Goal: Task Accomplishment & Management: Manage account settings

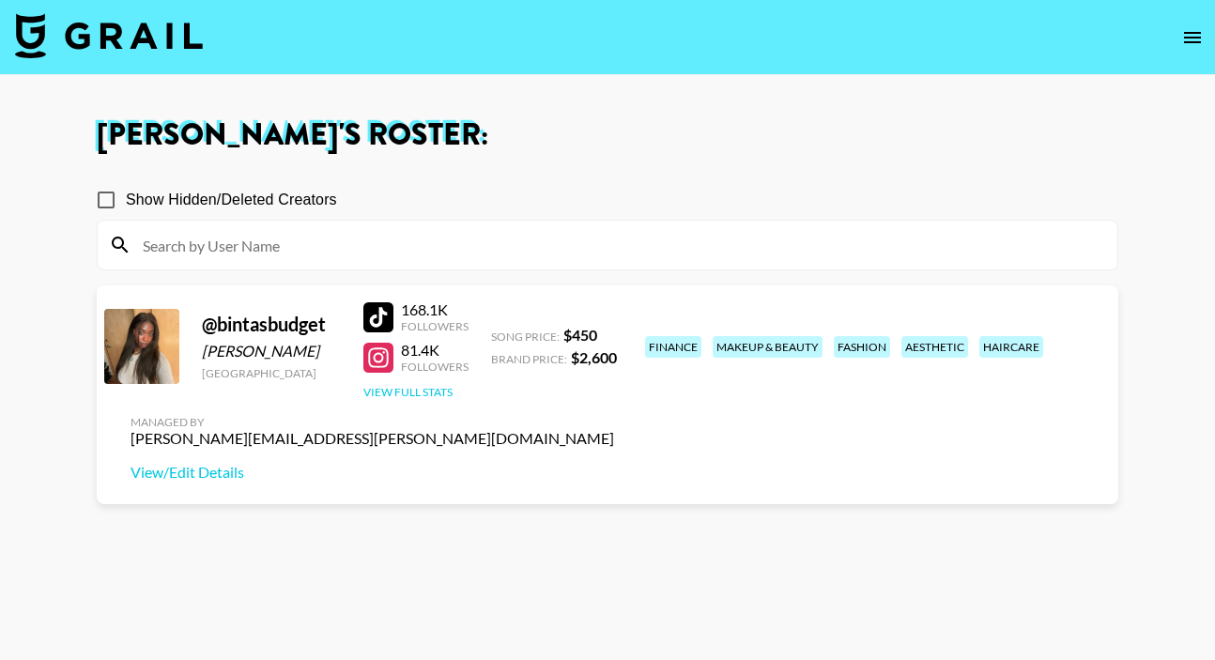
click at [413, 396] on button "View Full Stats" at bounding box center [407, 392] width 89 height 14
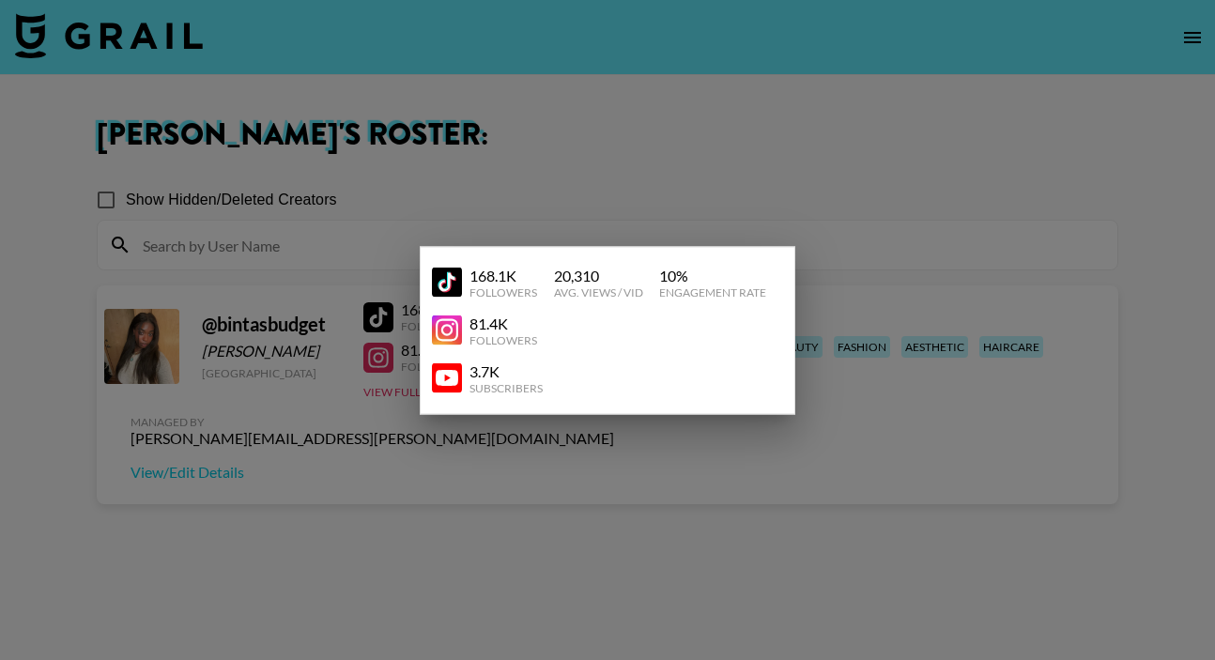
click at [908, 247] on div at bounding box center [607, 330] width 1215 height 660
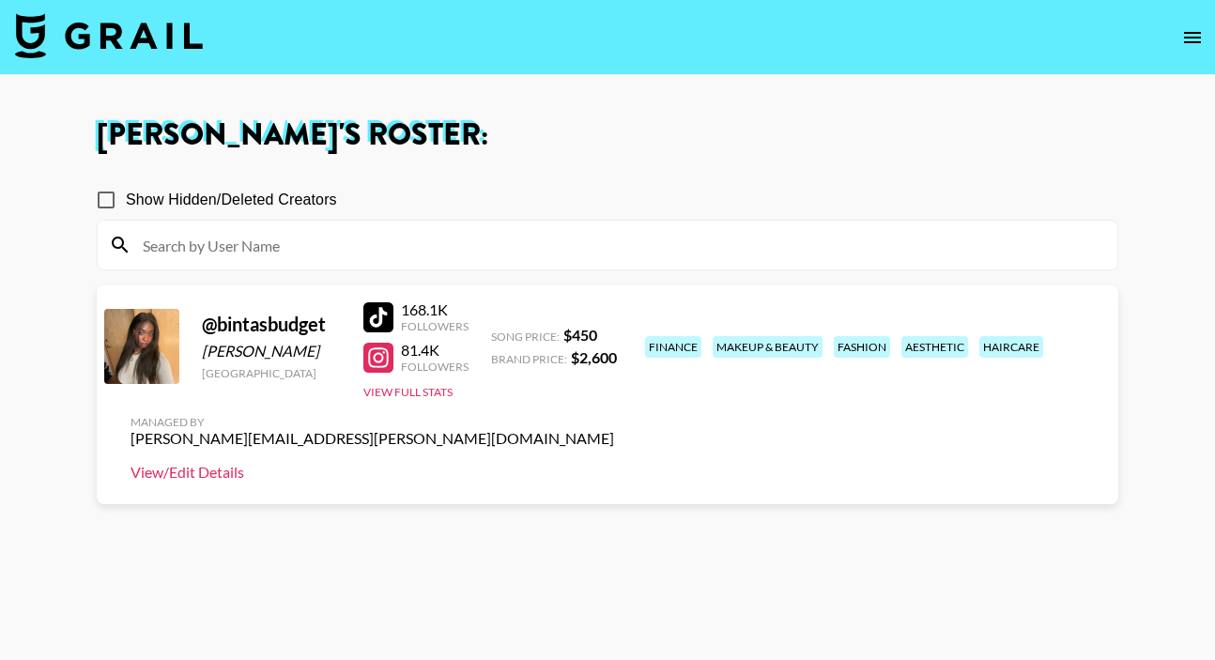
click at [614, 463] on link "View/Edit Details" at bounding box center [373, 472] width 484 height 19
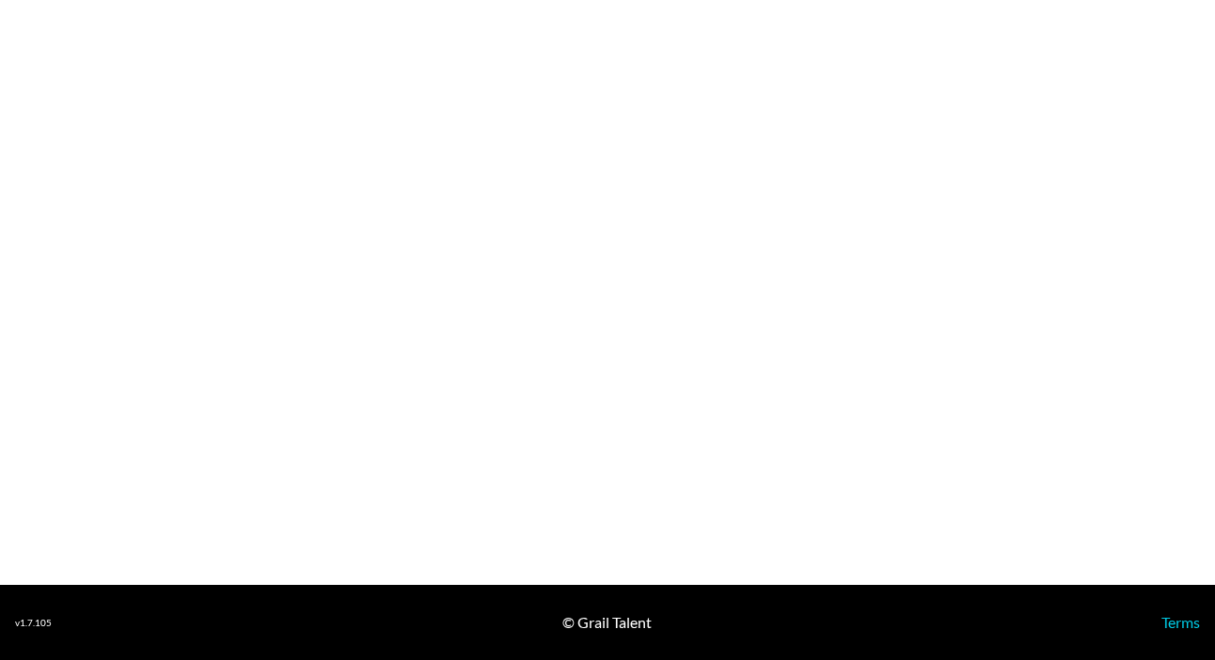
select select "USD"
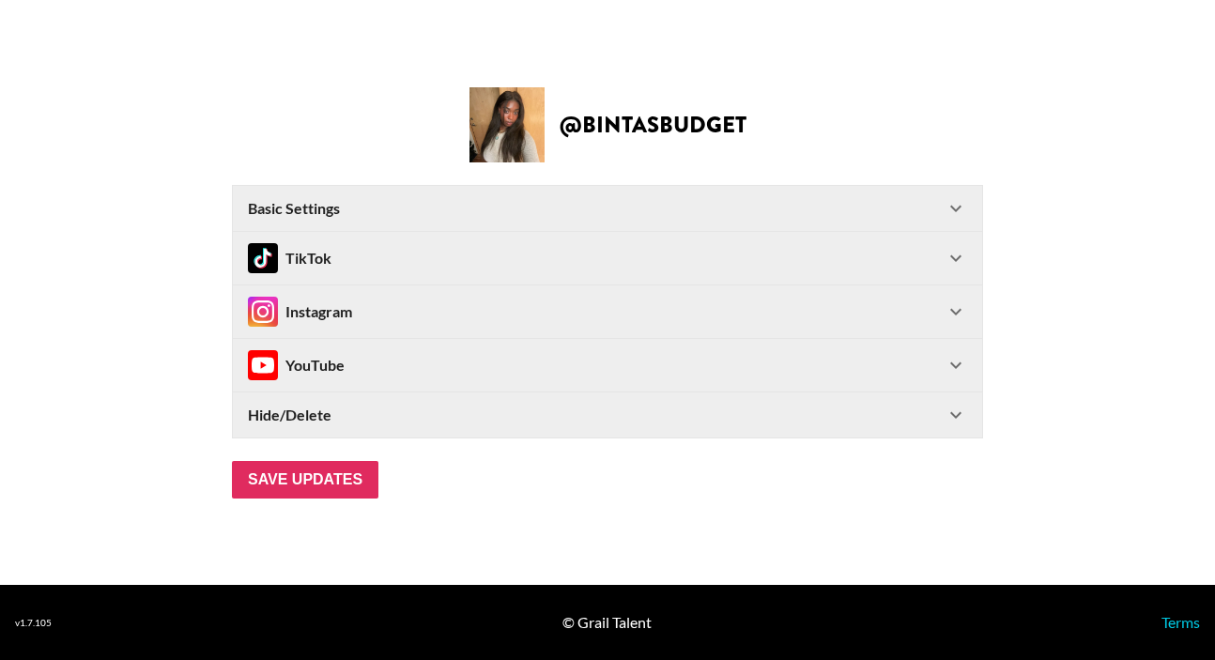
click at [369, 315] on div "Instagram" at bounding box center [596, 312] width 697 height 30
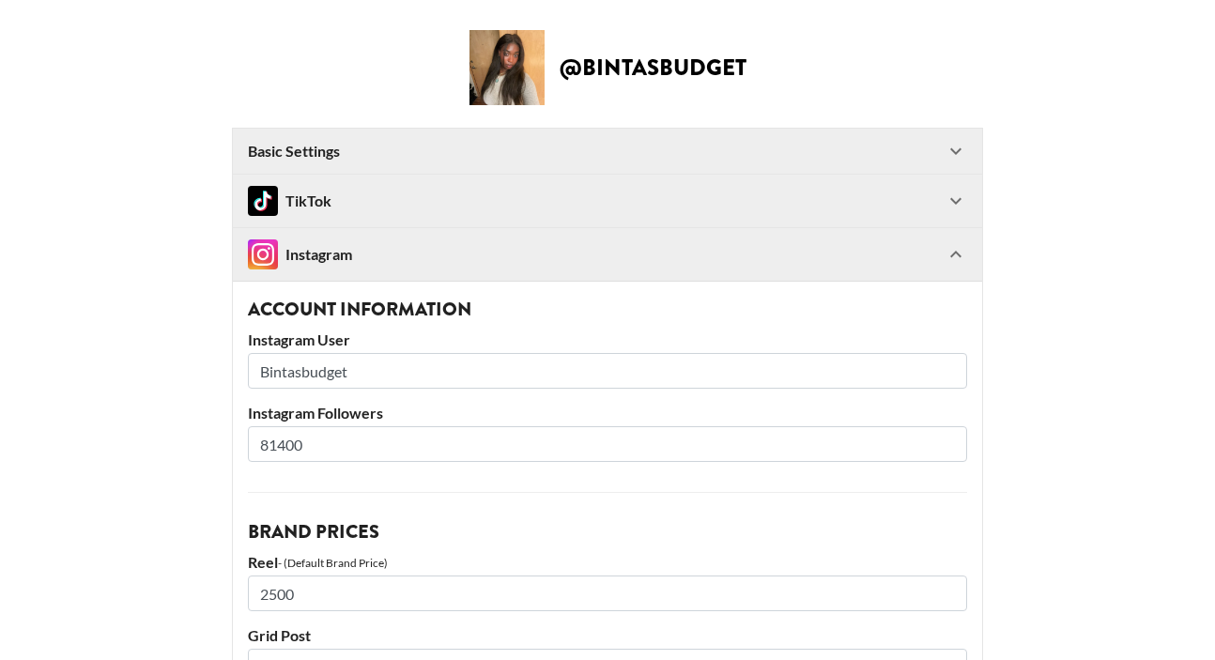
click at [286, 446] on input "81400" at bounding box center [607, 444] width 719 height 36
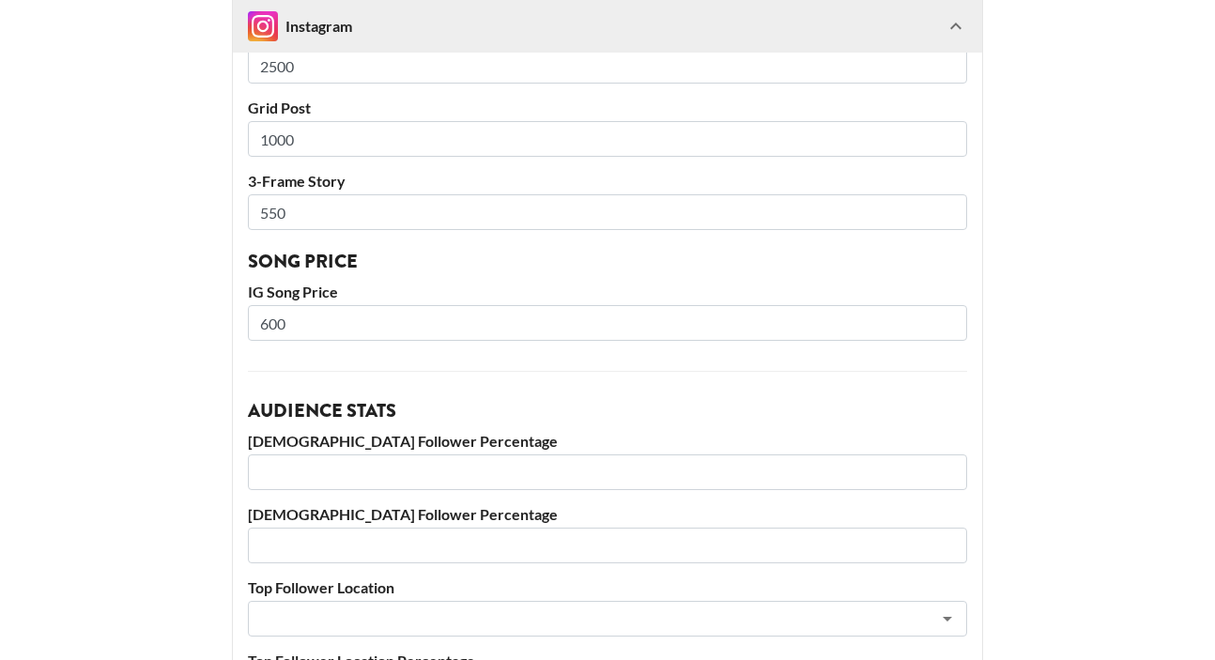
scroll to position [1020, 0]
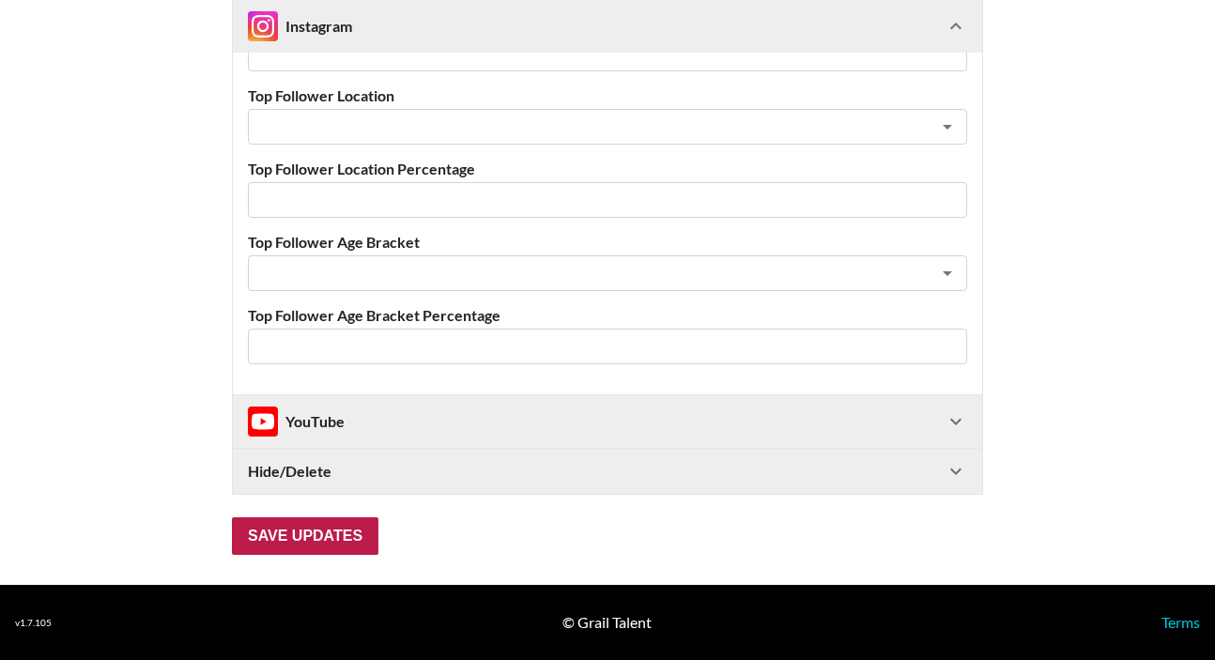
type input "83000"
click at [335, 531] on input "Save Updates" at bounding box center [305, 537] width 147 height 38
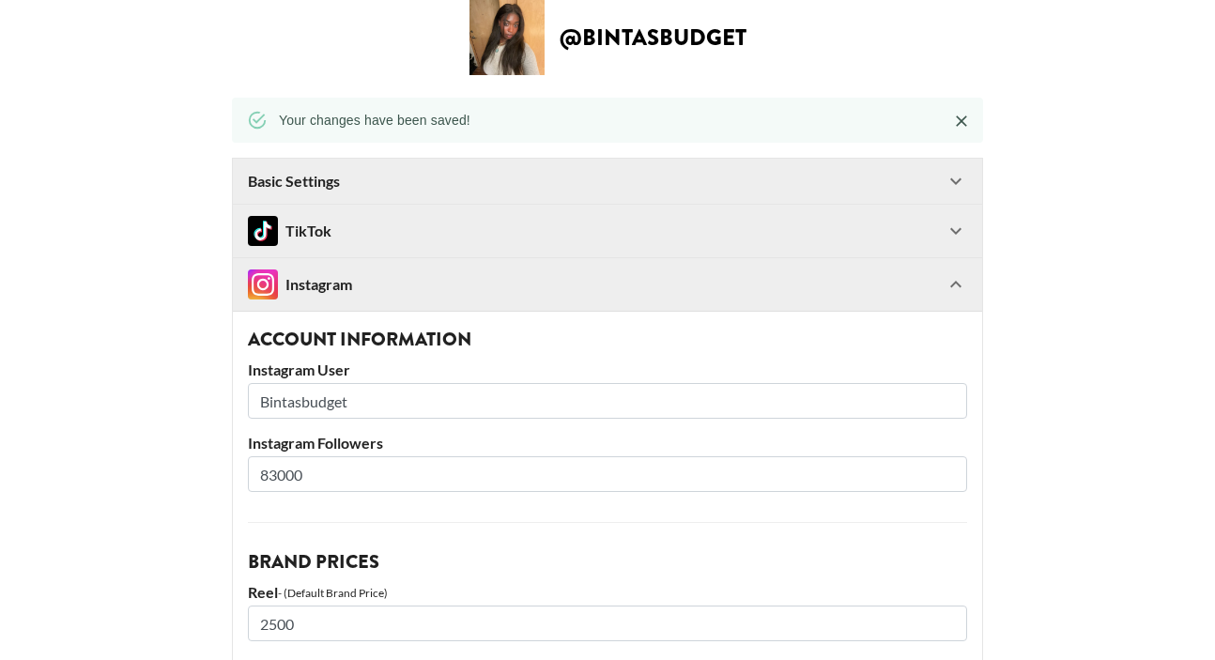
scroll to position [85, 0]
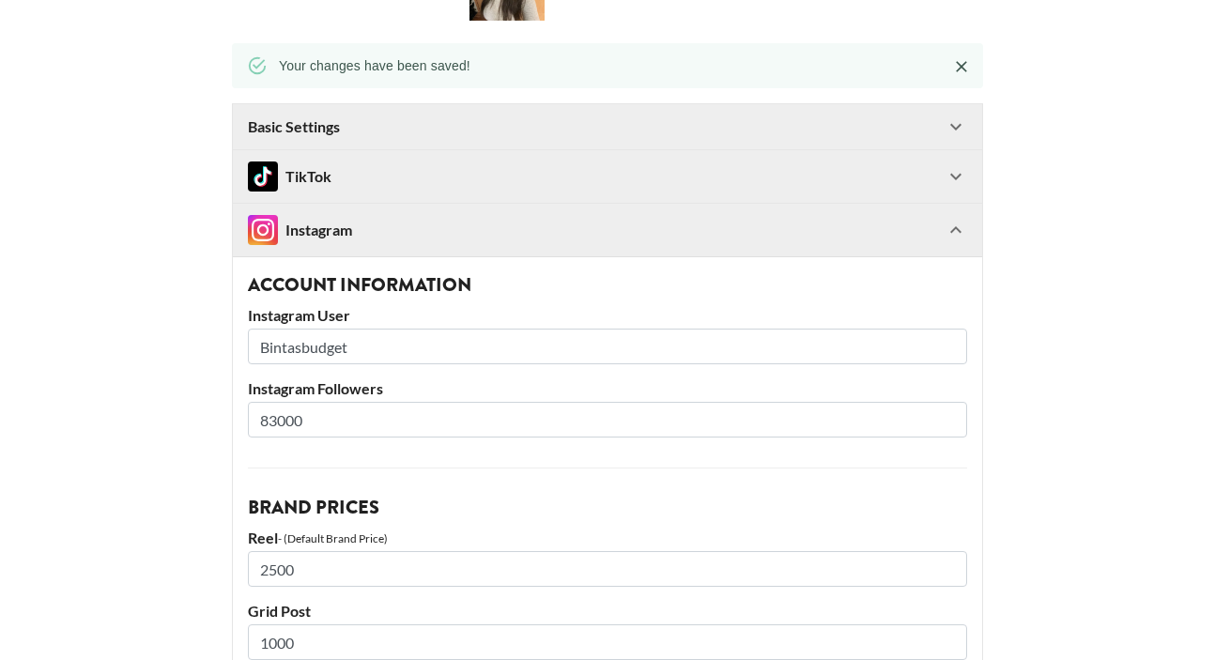
click at [967, 230] on div "Instagram" at bounding box center [607, 230] width 749 height 53
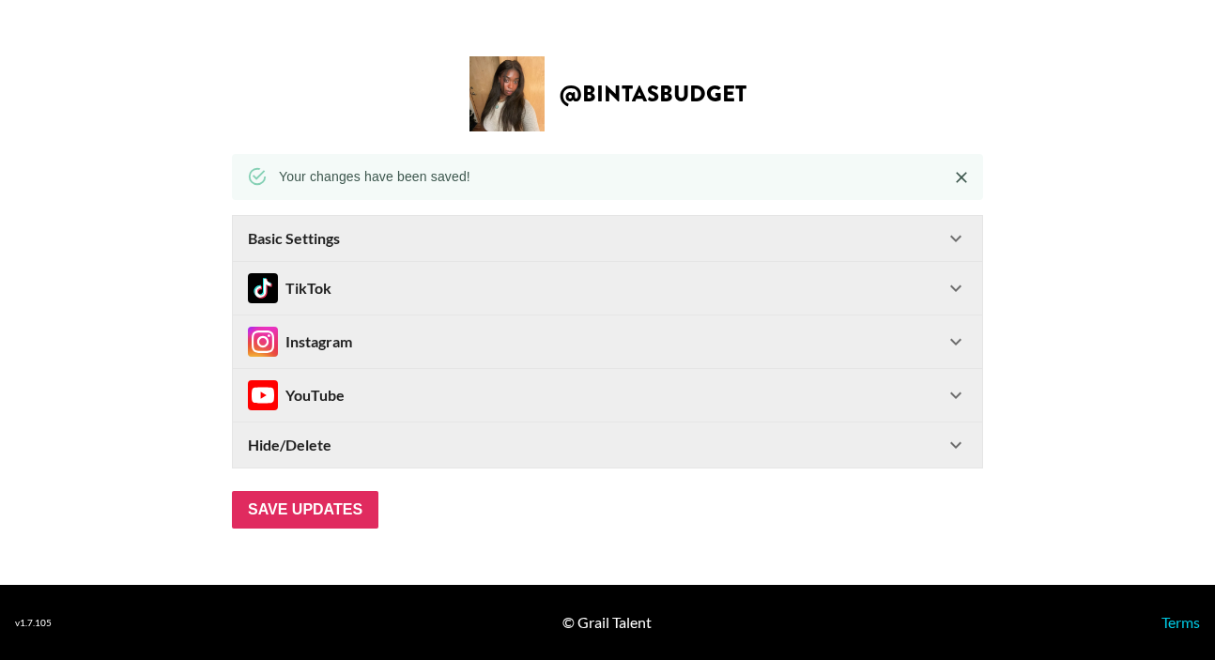
scroll to position [0, 0]
click at [926, 385] on div "YouTube" at bounding box center [596, 395] width 697 height 30
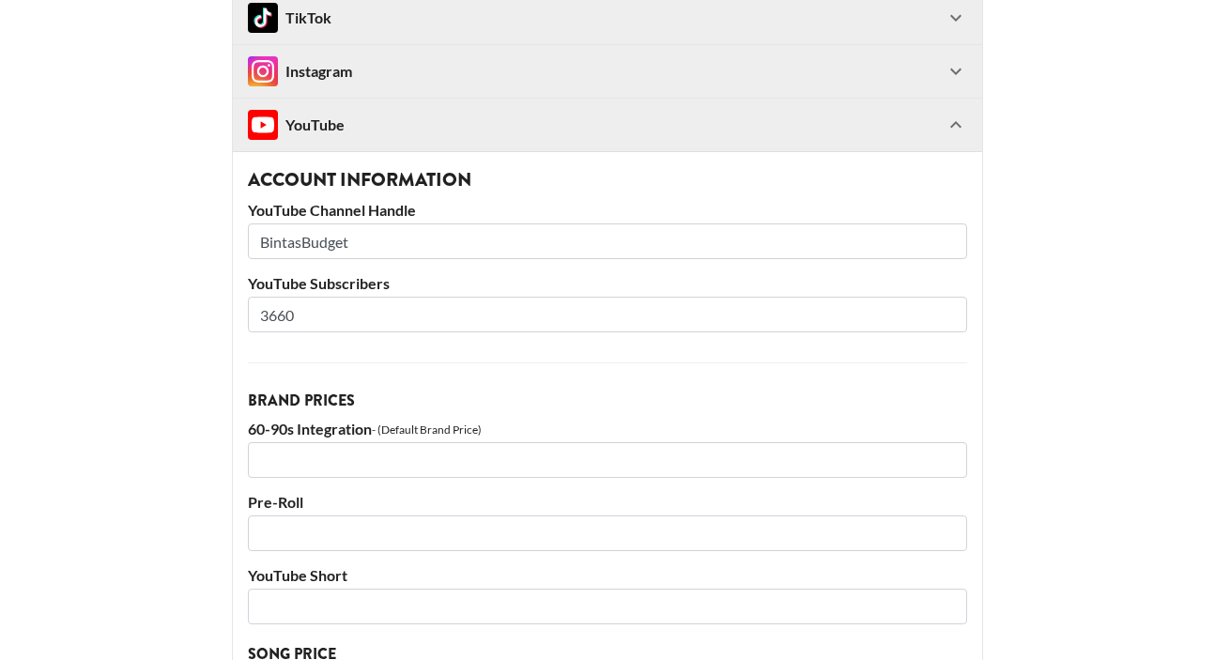
scroll to position [221, 0]
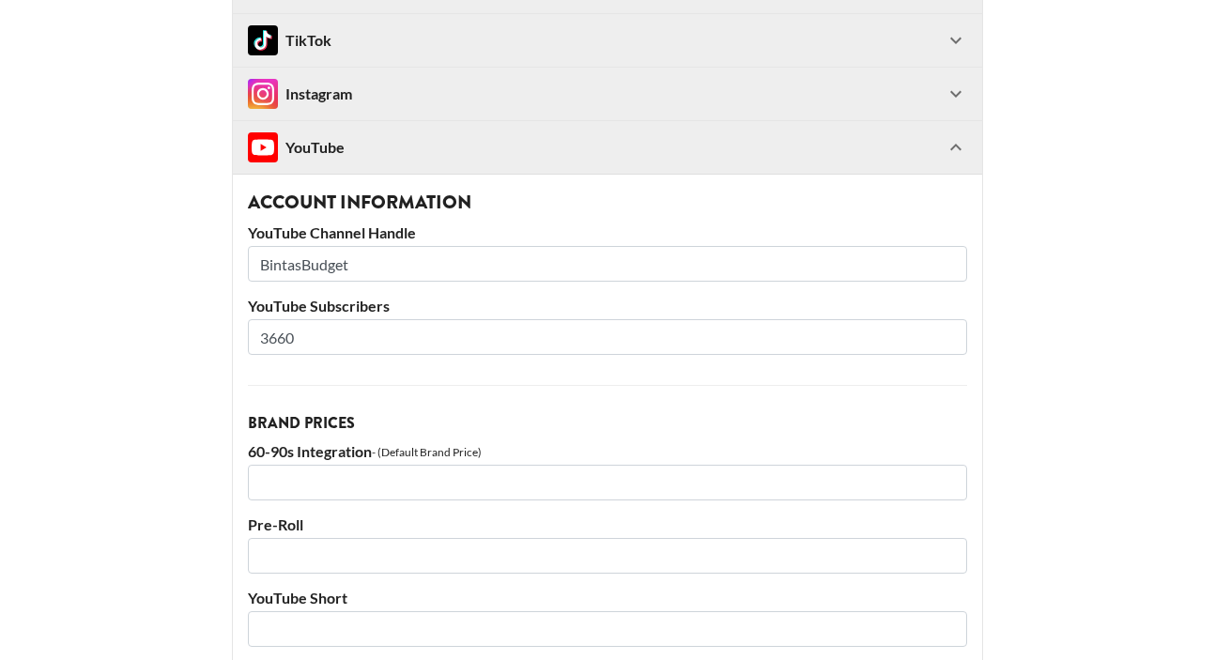
click at [952, 144] on icon at bounding box center [956, 147] width 23 height 23
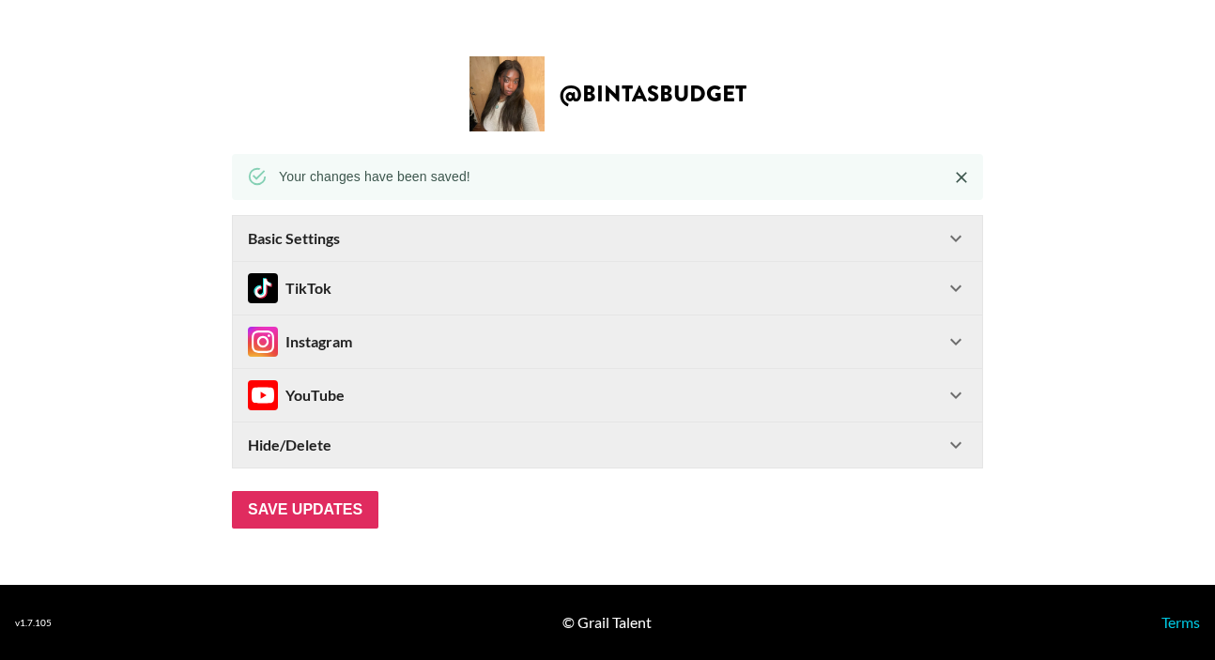
scroll to position [0, 0]
click at [888, 101] on div "@ bintasbudget" at bounding box center [607, 93] width 1185 height 75
click at [836, 348] on div "Instagram" at bounding box center [596, 342] width 697 height 30
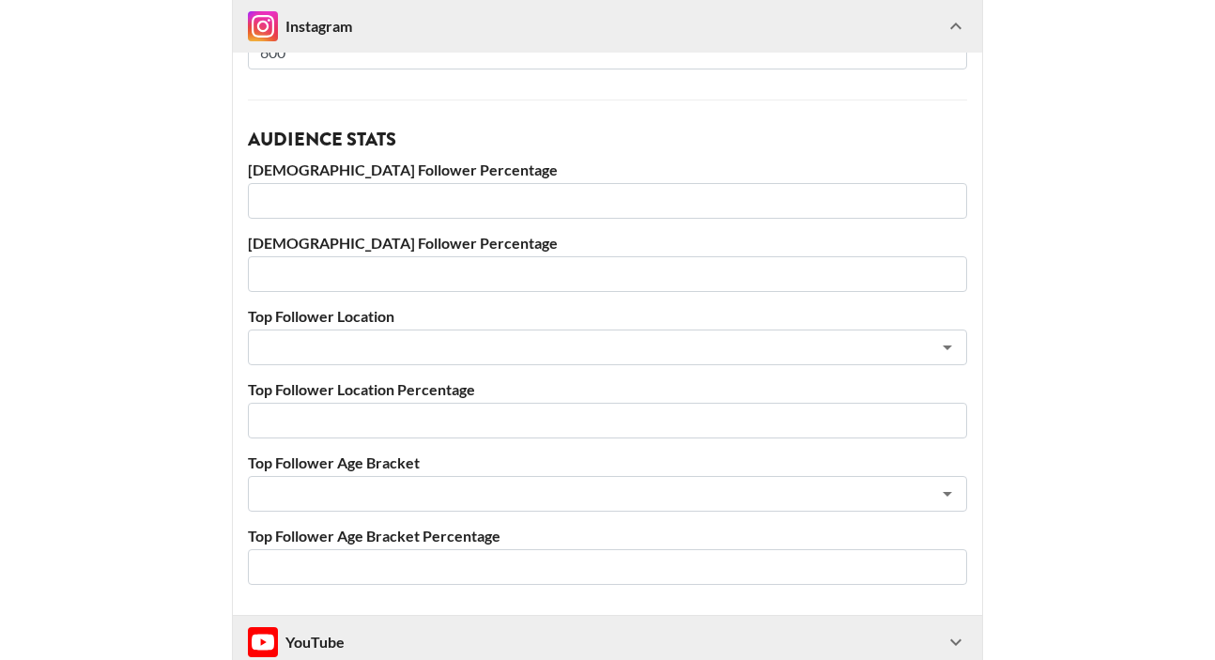
scroll to position [880, 0]
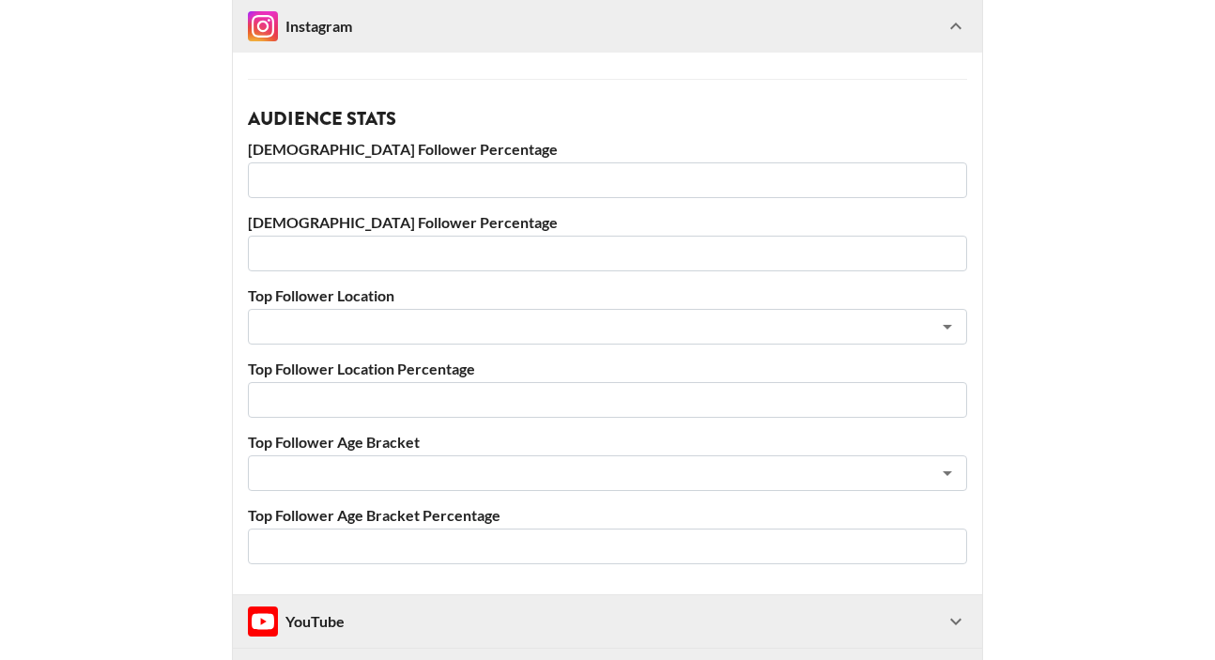
click at [306, 176] on input "number" at bounding box center [607, 180] width 719 height 36
type input "83"
click at [306, 248] on input "number" at bounding box center [607, 254] width 719 height 36
type input "16"
click at [317, 329] on input "text" at bounding box center [582, 328] width 647 height 22
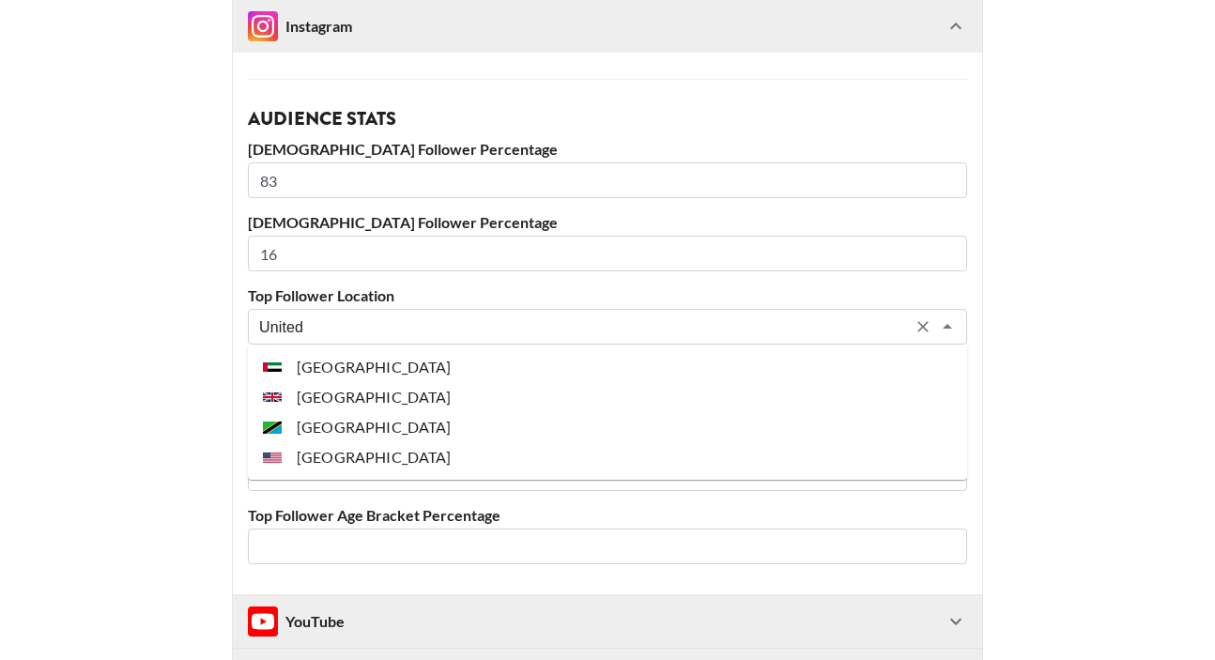
click at [356, 447] on li "[GEOGRAPHIC_DATA]" at bounding box center [607, 457] width 719 height 30
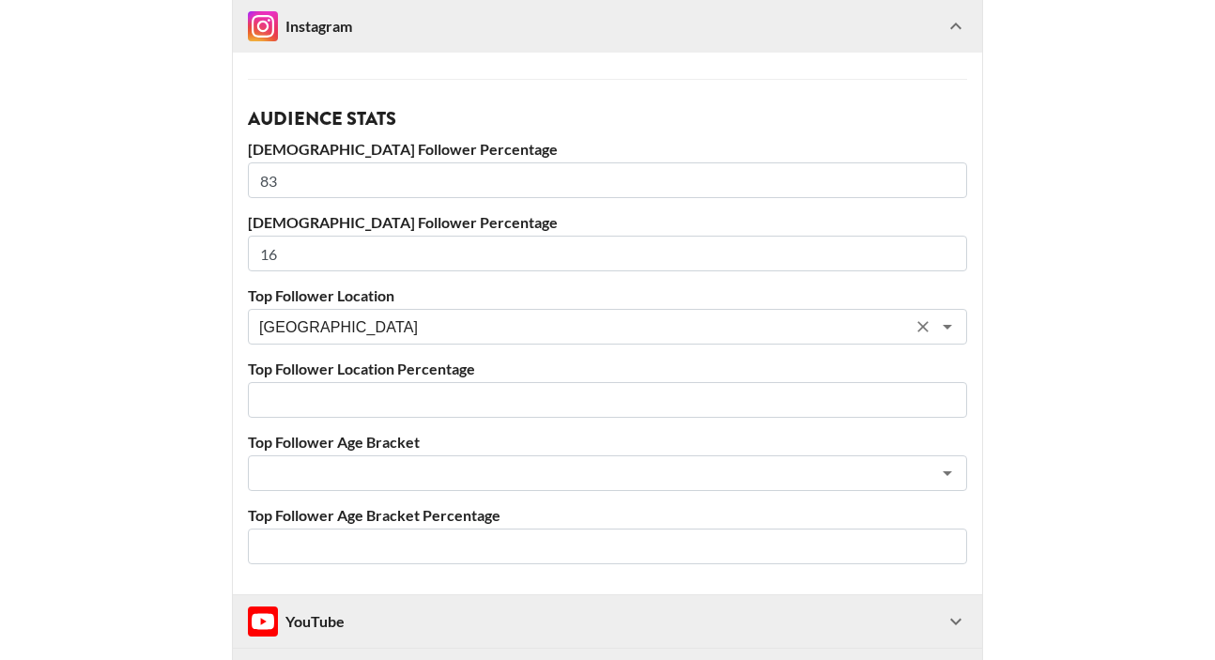
type input "[GEOGRAPHIC_DATA]"
click at [281, 390] on input "number" at bounding box center [607, 400] width 719 height 36
type input "79"
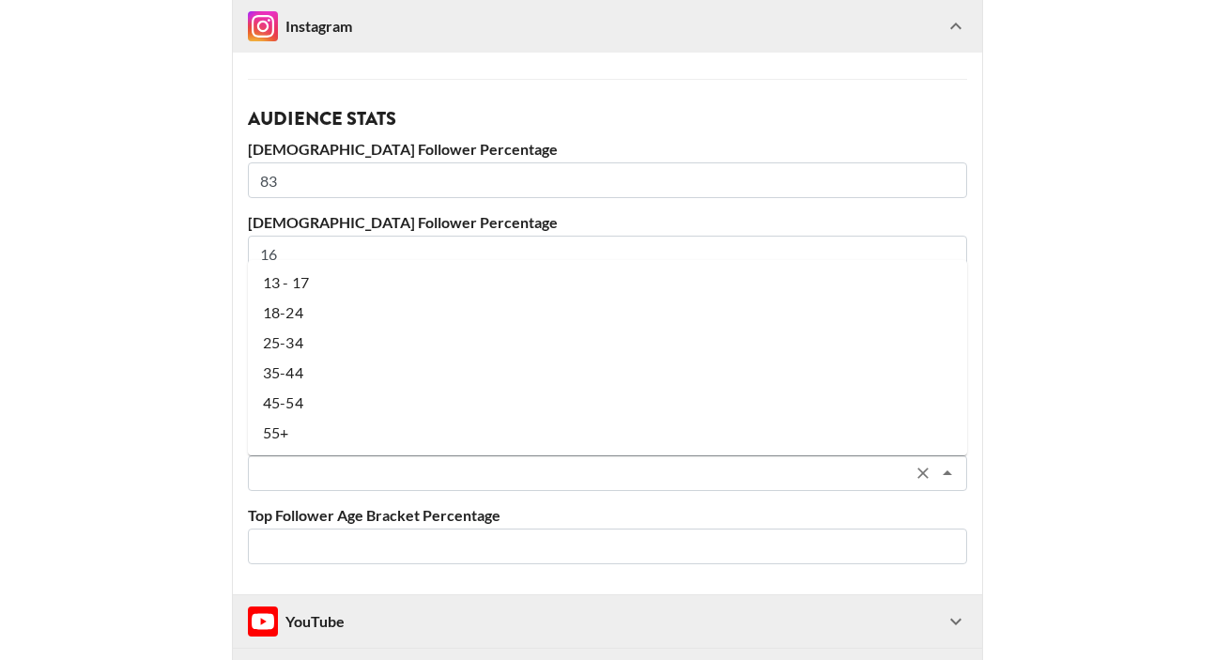
click at [324, 476] on input "text" at bounding box center [582, 474] width 647 height 22
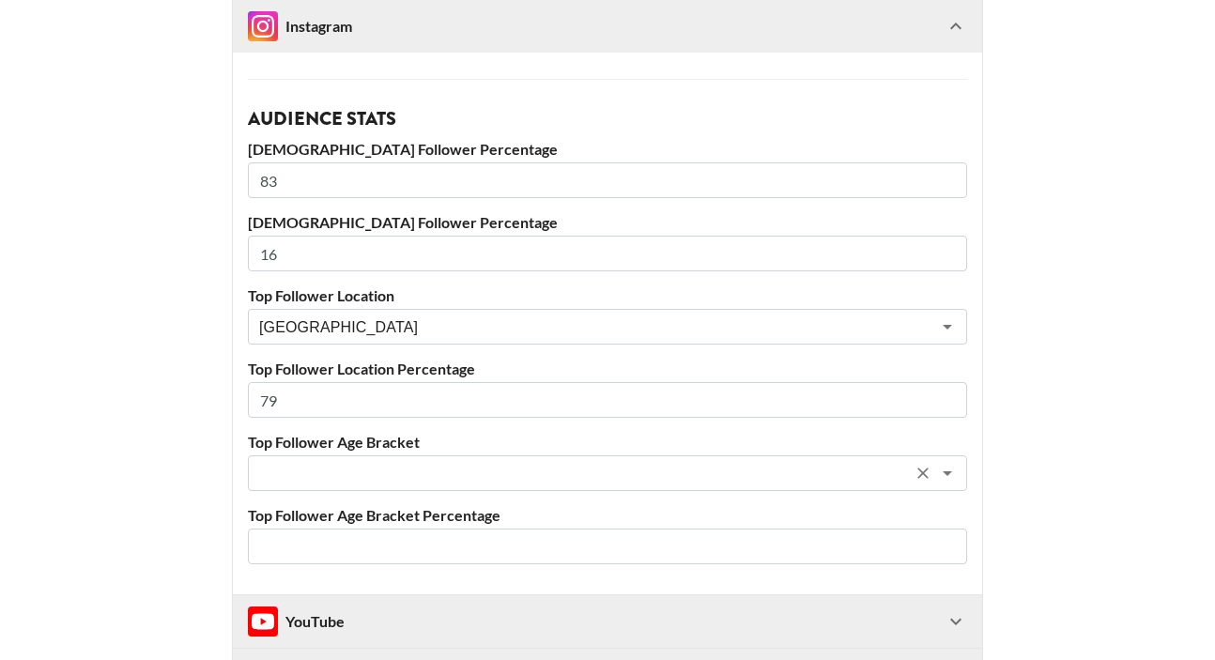
click at [309, 482] on input "text" at bounding box center [582, 474] width 647 height 22
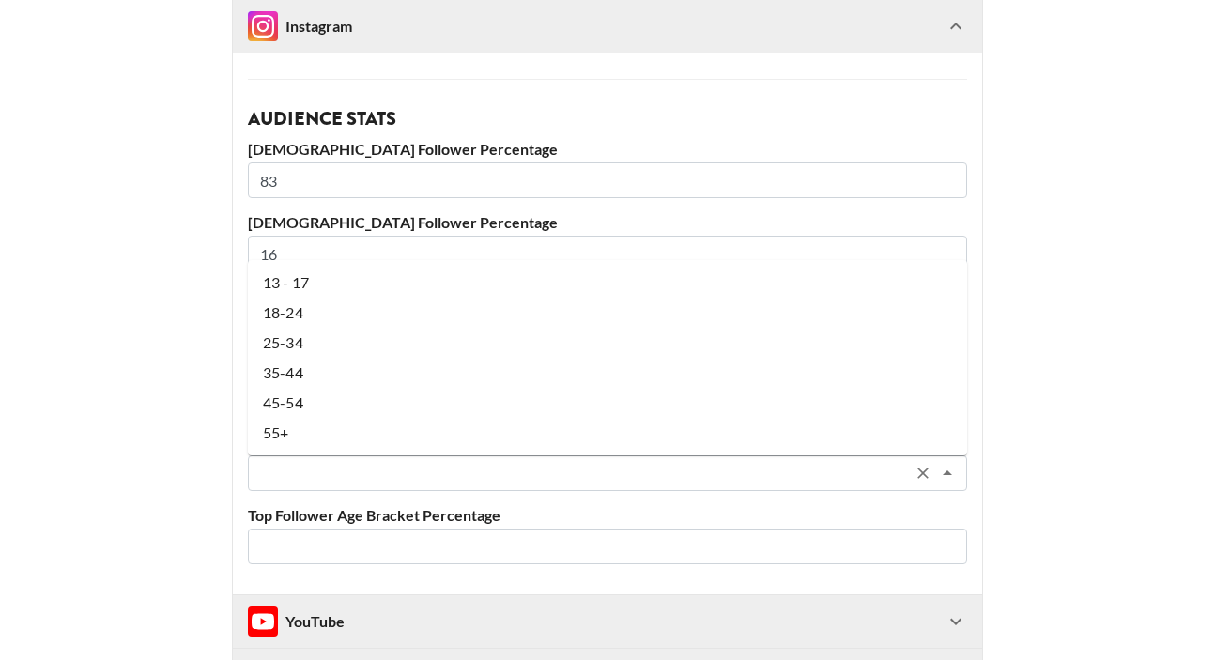
click at [334, 342] on li "25-34" at bounding box center [607, 343] width 719 height 30
type input "25-34"
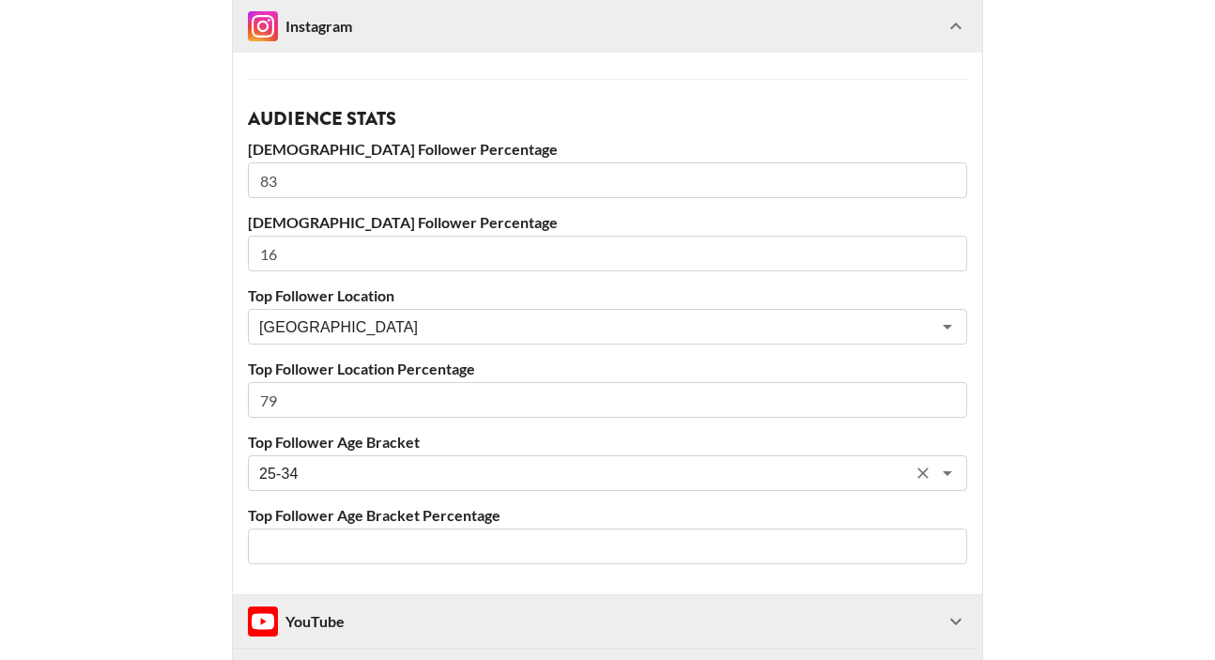
click at [294, 542] on input "number" at bounding box center [607, 547] width 719 height 36
type input "44"
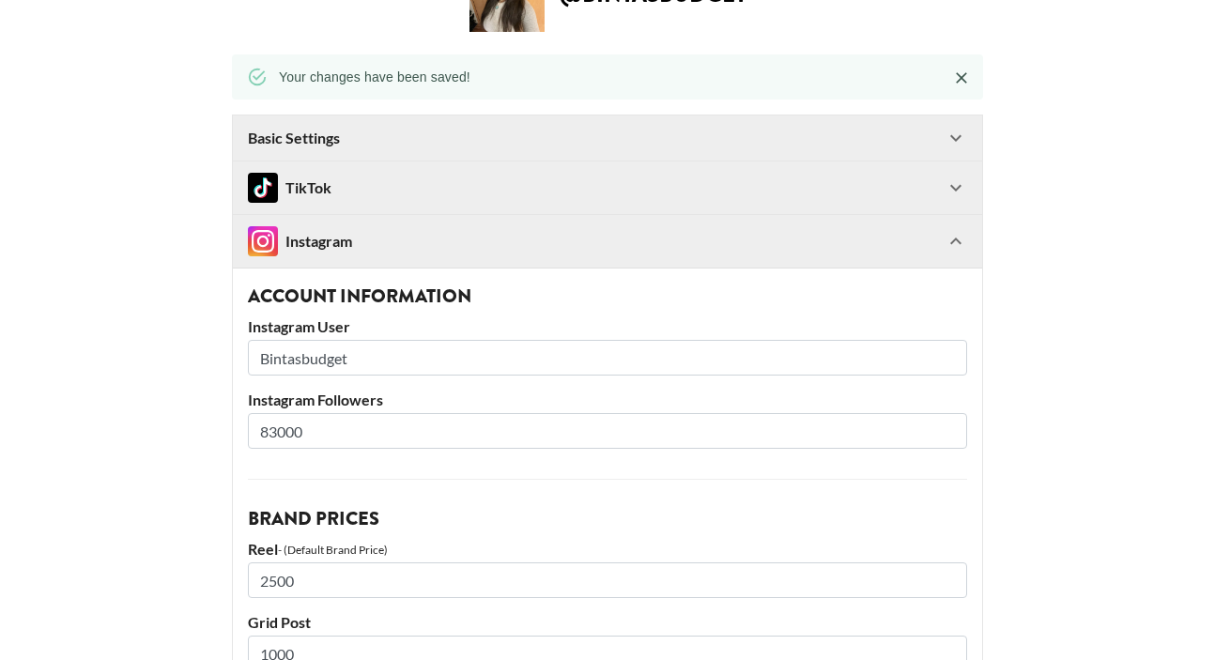
scroll to position [53, 0]
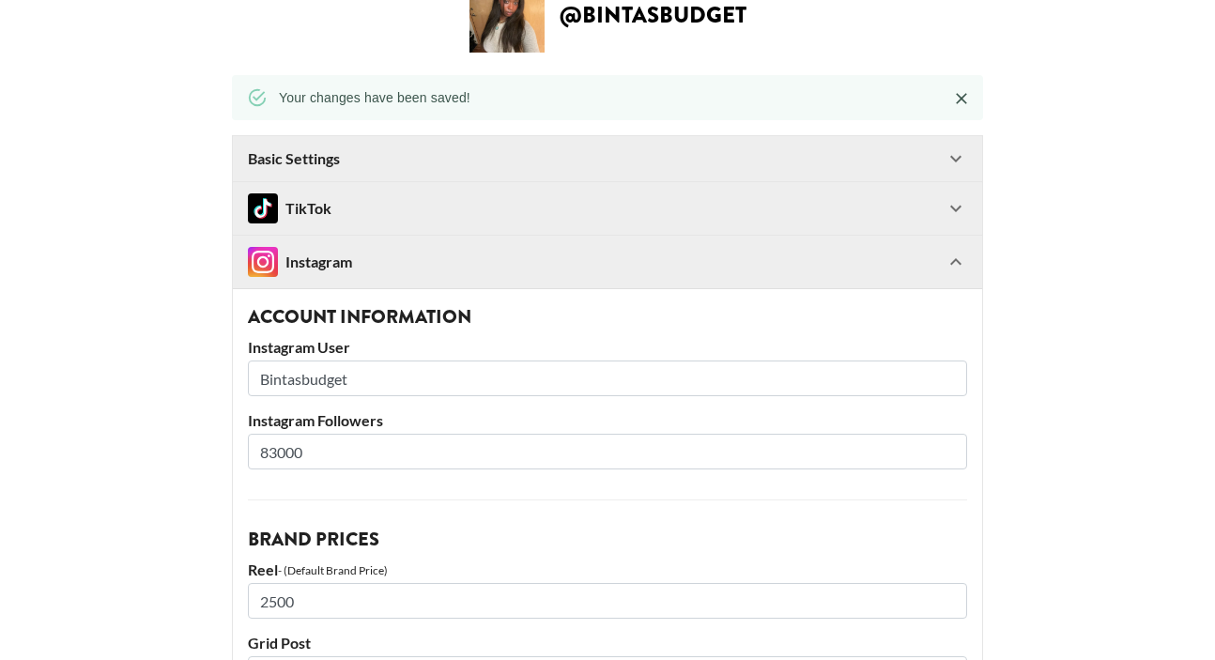
click at [964, 259] on icon at bounding box center [956, 262] width 23 height 23
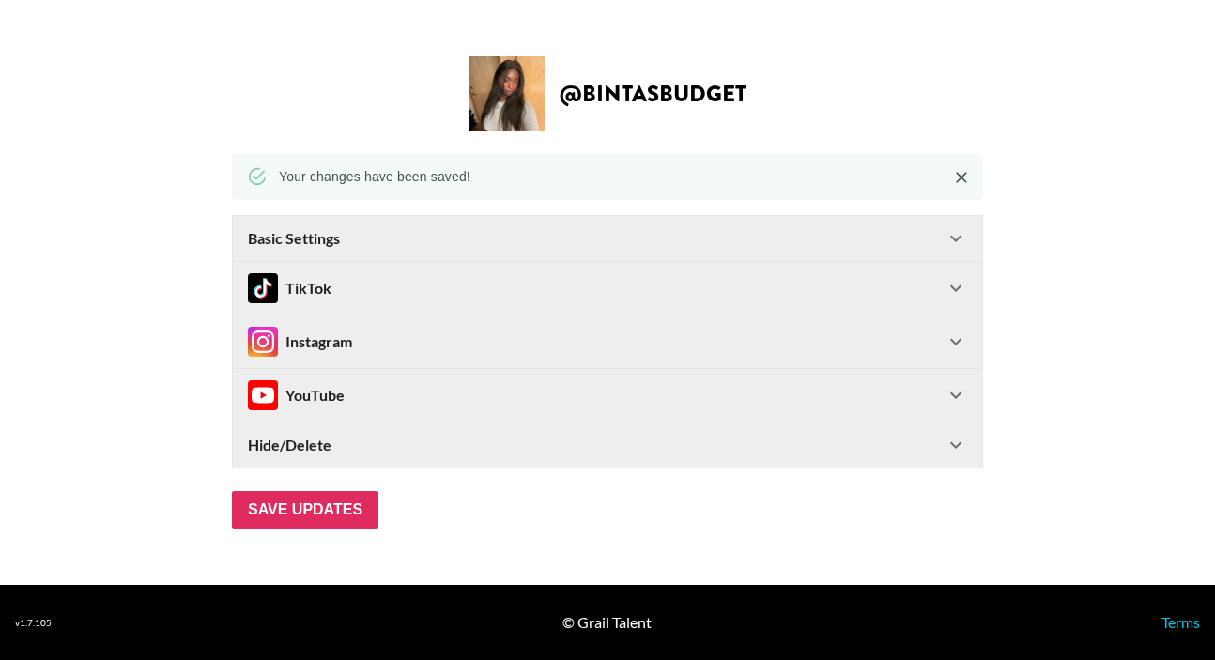
scroll to position [0, 0]
click at [949, 277] on icon at bounding box center [956, 288] width 23 height 23
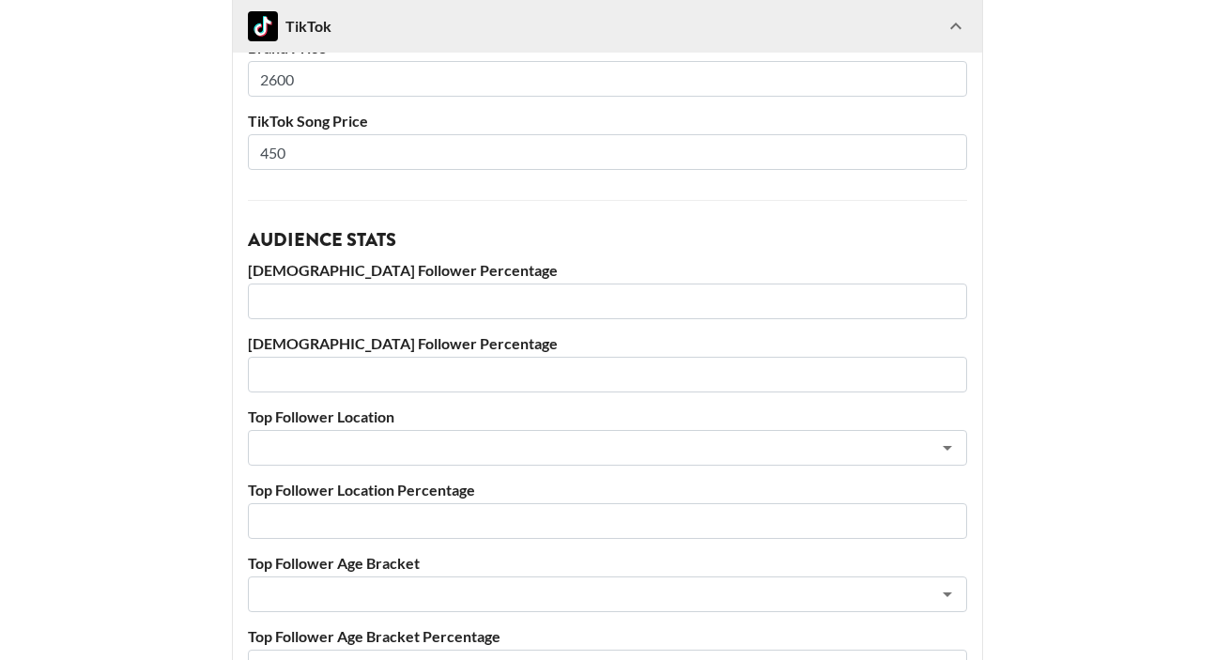
scroll to position [466, 0]
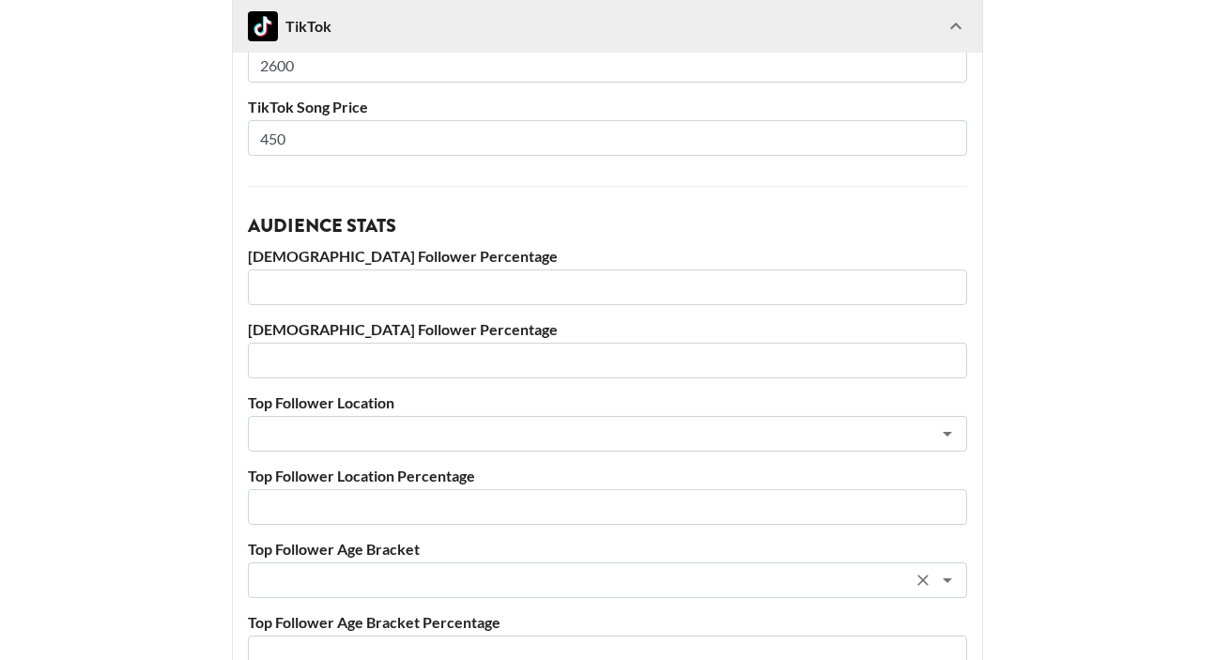
click at [354, 584] on input "text" at bounding box center [582, 581] width 647 height 22
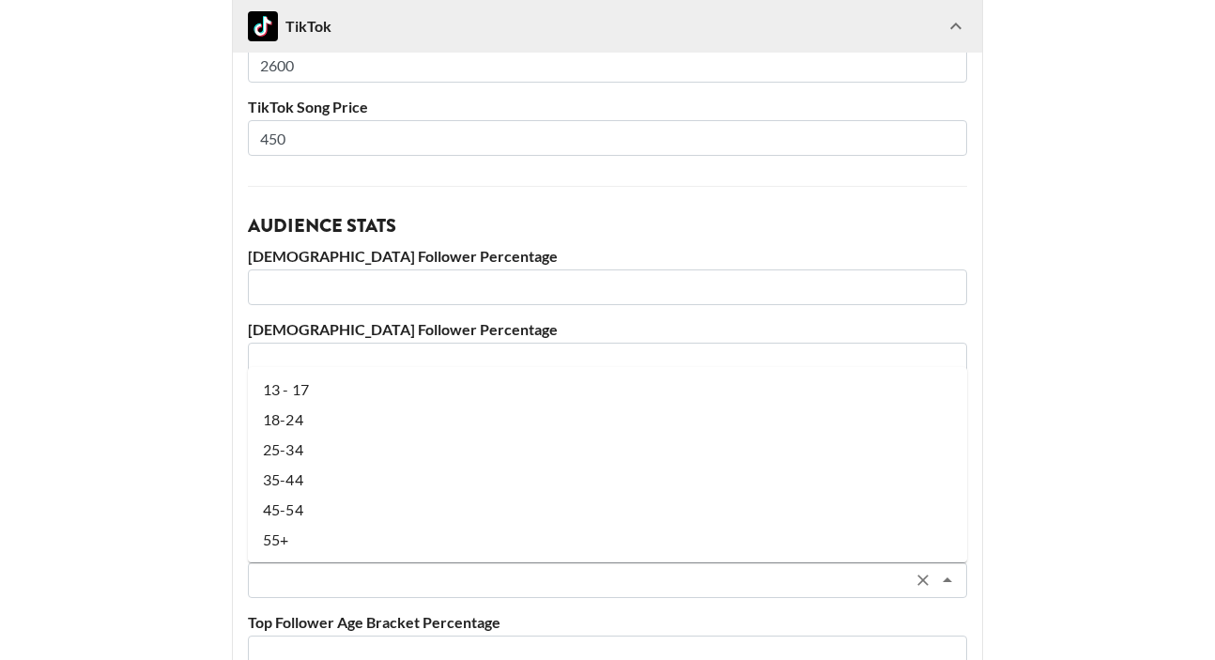
click at [323, 454] on li "25-34" at bounding box center [607, 450] width 719 height 30
type input "25-34"
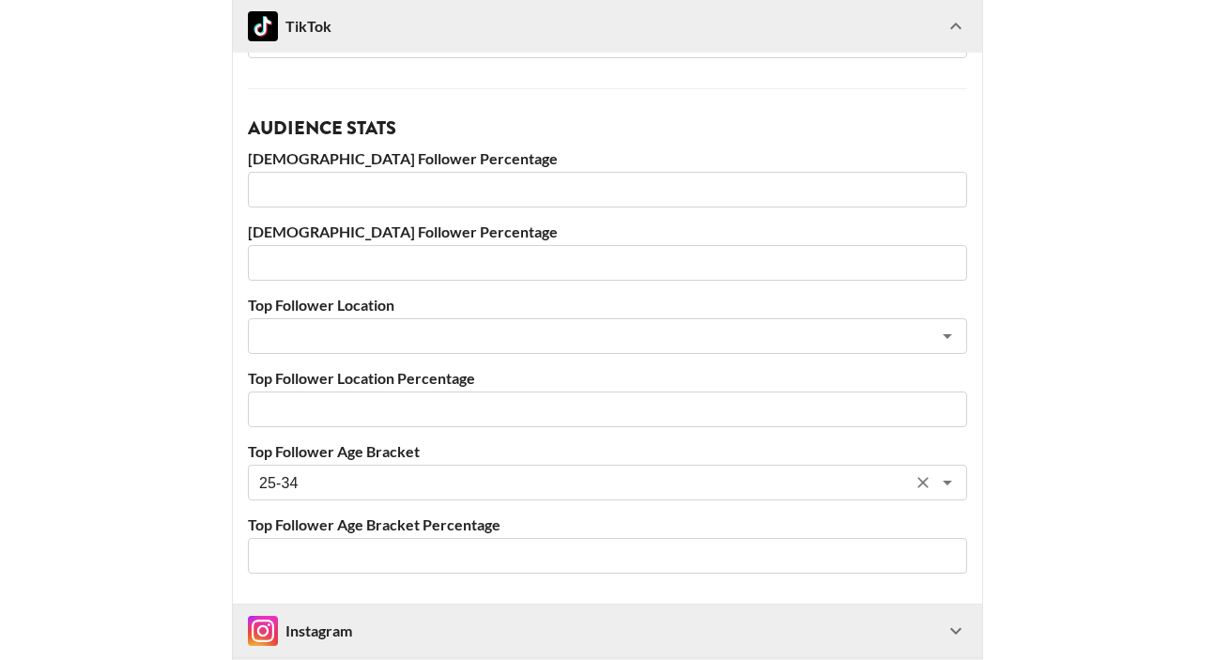
scroll to position [579, 0]
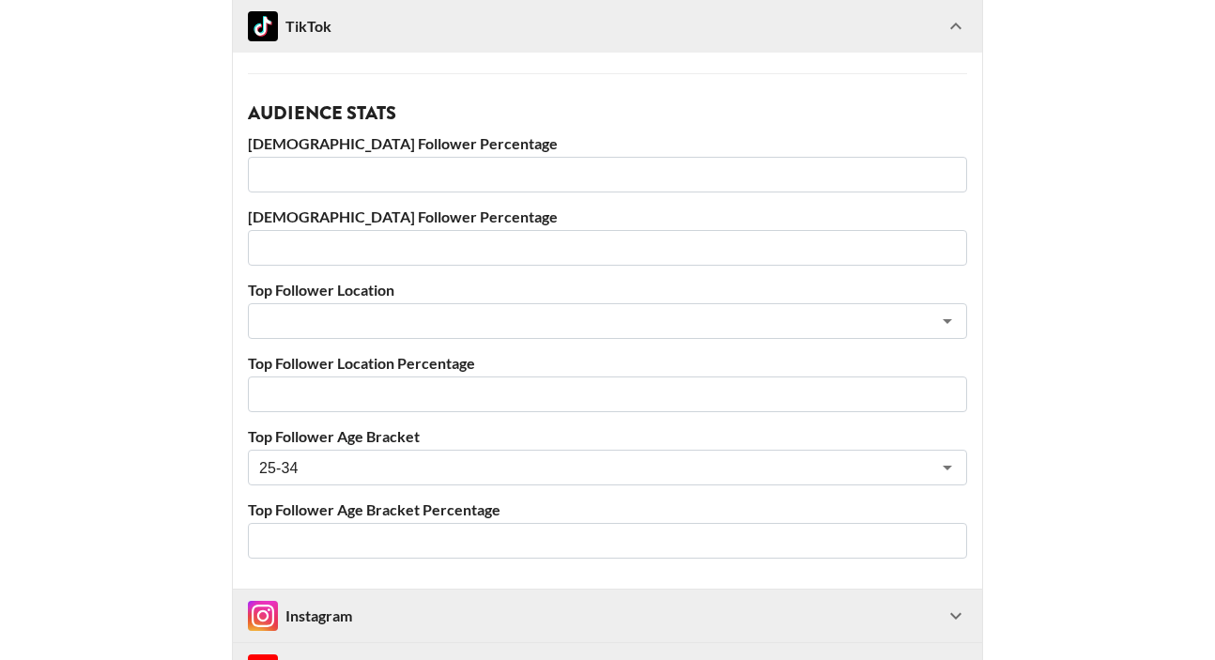
click at [323, 547] on input "number" at bounding box center [607, 541] width 719 height 36
type input "44"
click at [147, 457] on main "@ bintasbudget Your changes have been saved! Basic Settings Airtable ID: recmpF…" at bounding box center [607, 128] width 1185 height 1352
click at [405, 326] on input "text" at bounding box center [582, 322] width 647 height 22
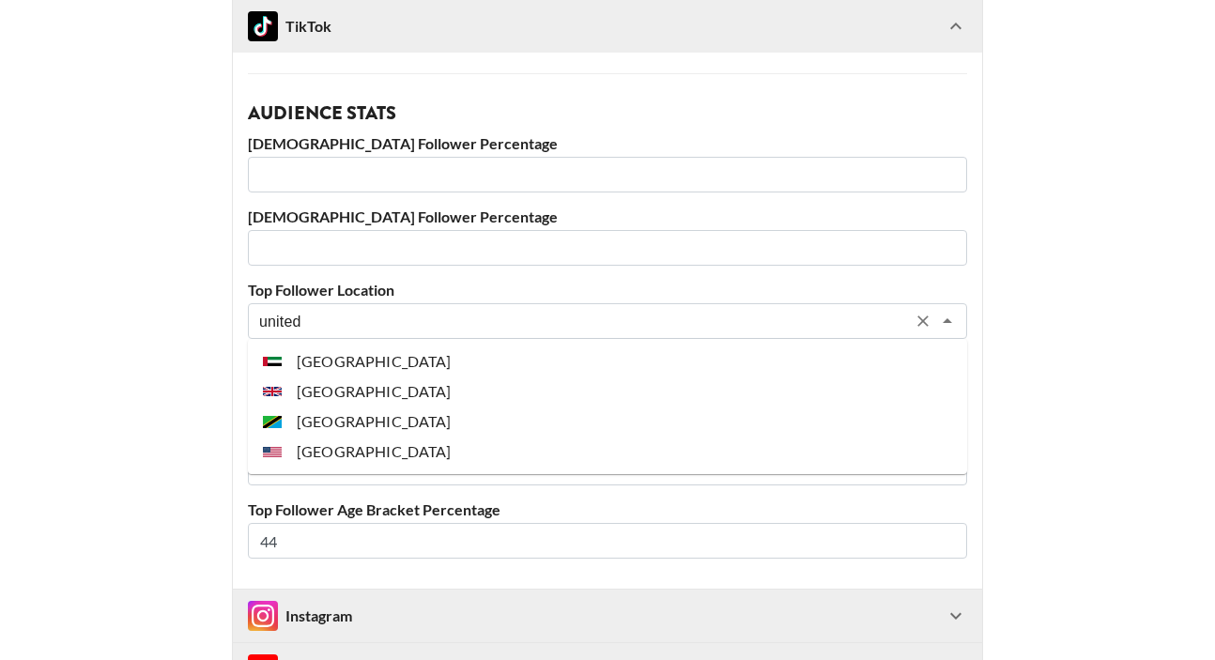
click at [395, 444] on li "[GEOGRAPHIC_DATA]" at bounding box center [607, 452] width 719 height 30
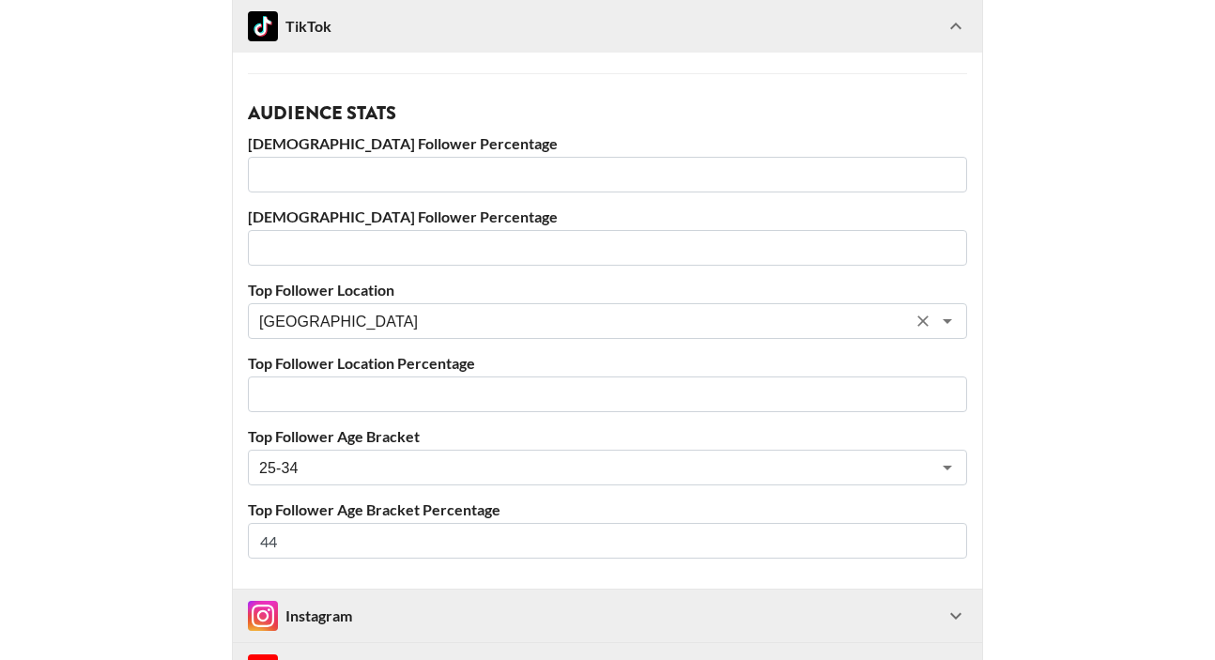
type input "[GEOGRAPHIC_DATA]"
click at [353, 400] on input "number" at bounding box center [607, 395] width 719 height 36
type input "68"
click at [166, 400] on main "@ bintasbudget Your changes have been saved! Basic Settings Airtable ID: recmpF…" at bounding box center [607, 128] width 1185 height 1352
click at [356, 179] on input "number" at bounding box center [607, 175] width 719 height 36
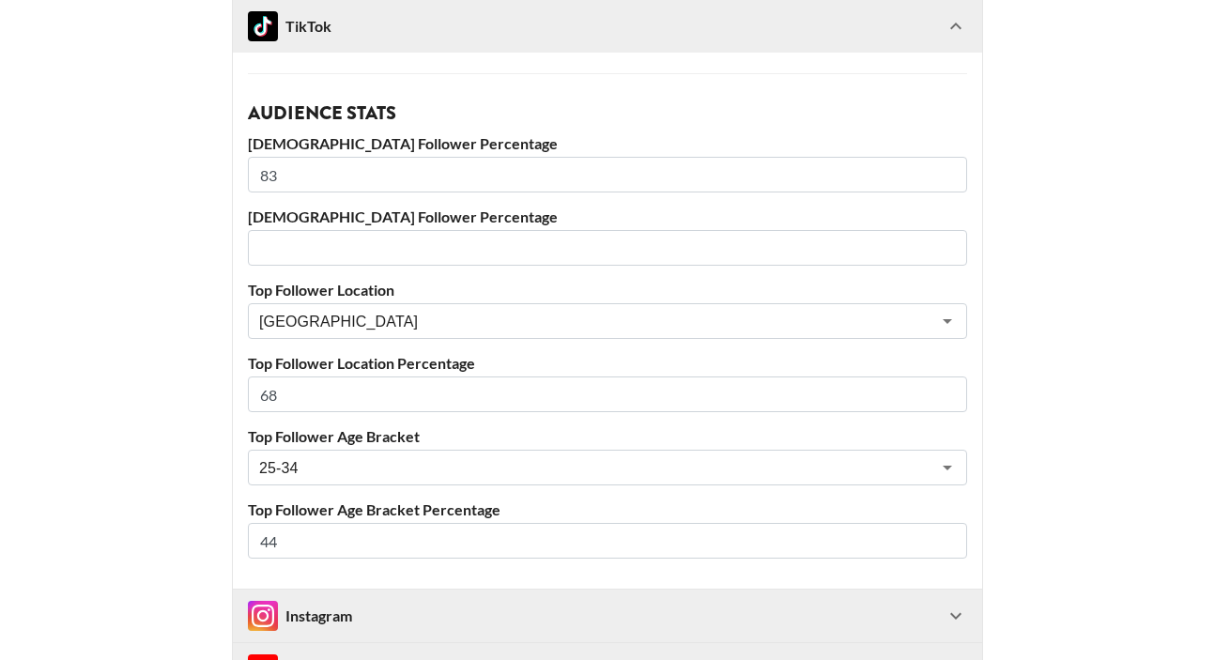
type input "83"
click at [325, 256] on input "number" at bounding box center [607, 248] width 719 height 36
type input "16"
click at [187, 305] on main "@ bintasbudget Your changes have been saved! Basic Settings Airtable ID: recmpF…" at bounding box center [607, 128] width 1185 height 1352
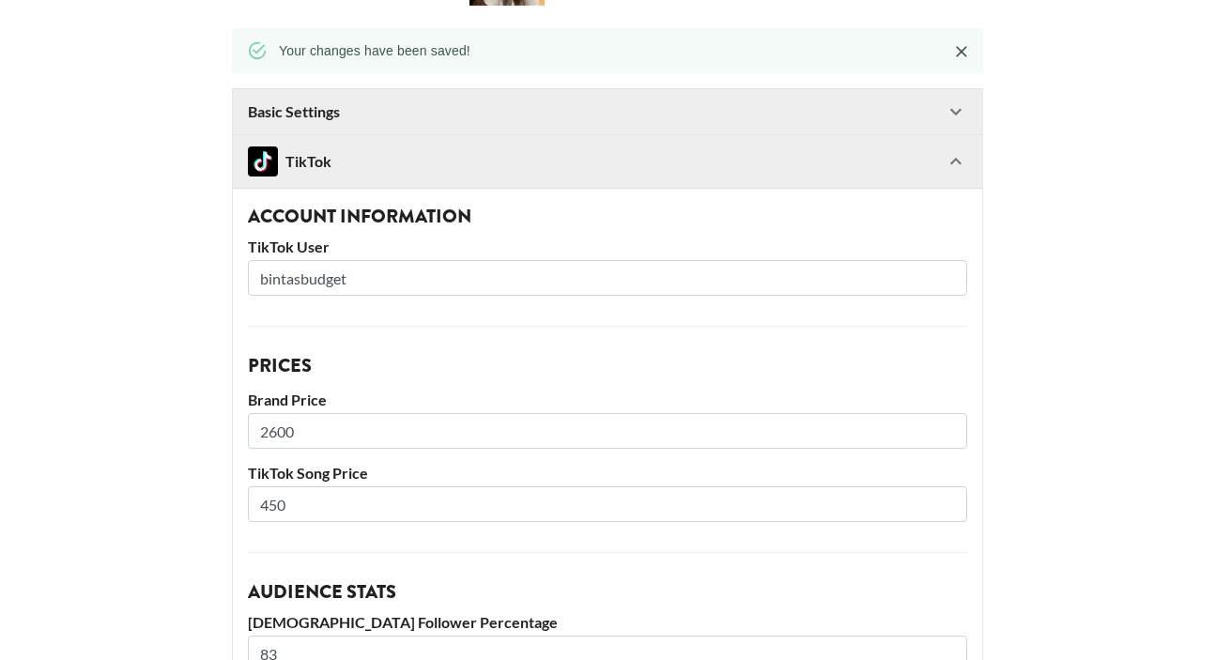
scroll to position [67, 0]
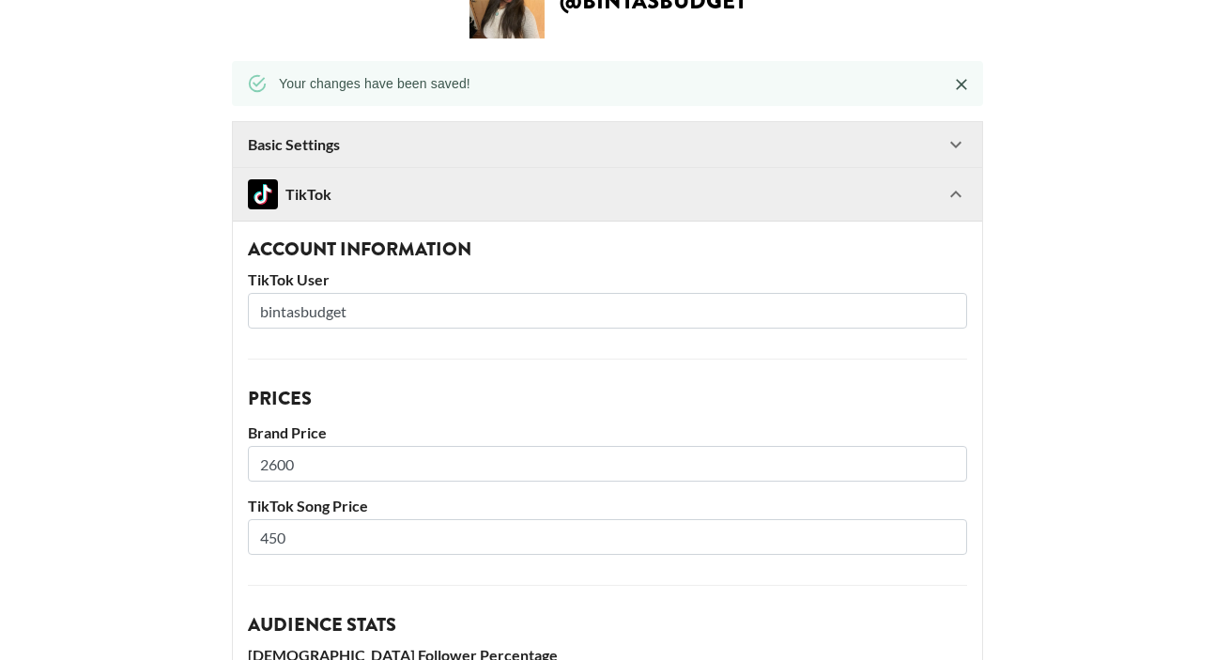
click at [962, 193] on icon at bounding box center [956, 194] width 23 height 23
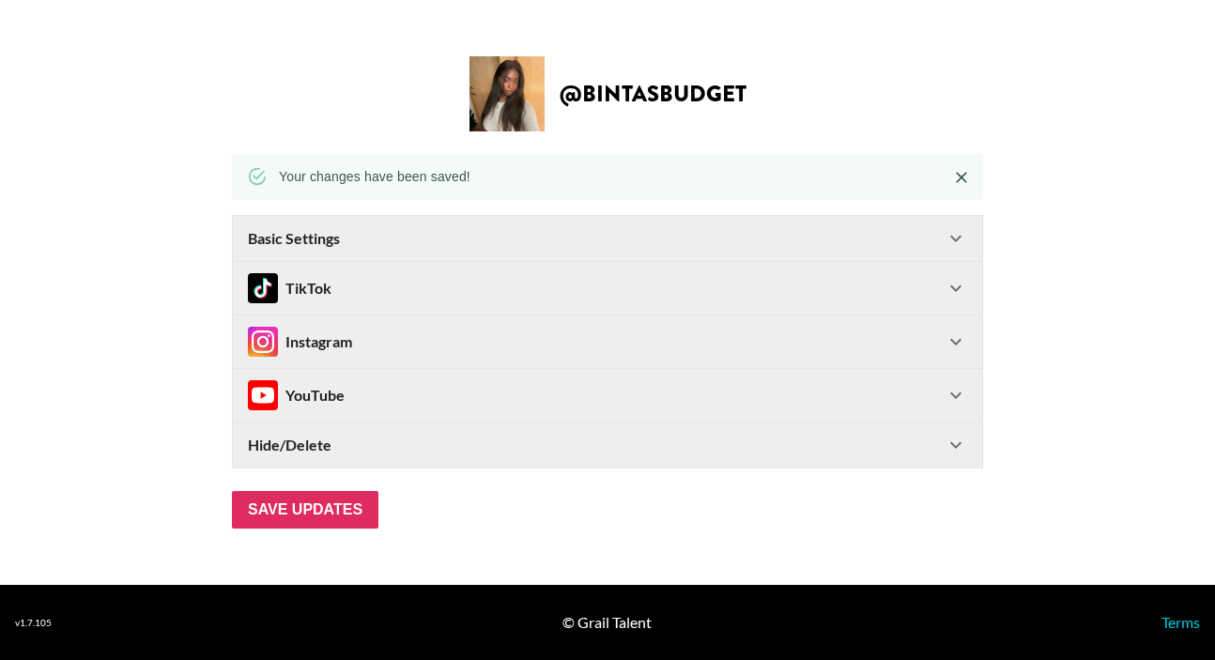
scroll to position [0, 0]
click at [959, 233] on icon at bounding box center [956, 238] width 23 height 23
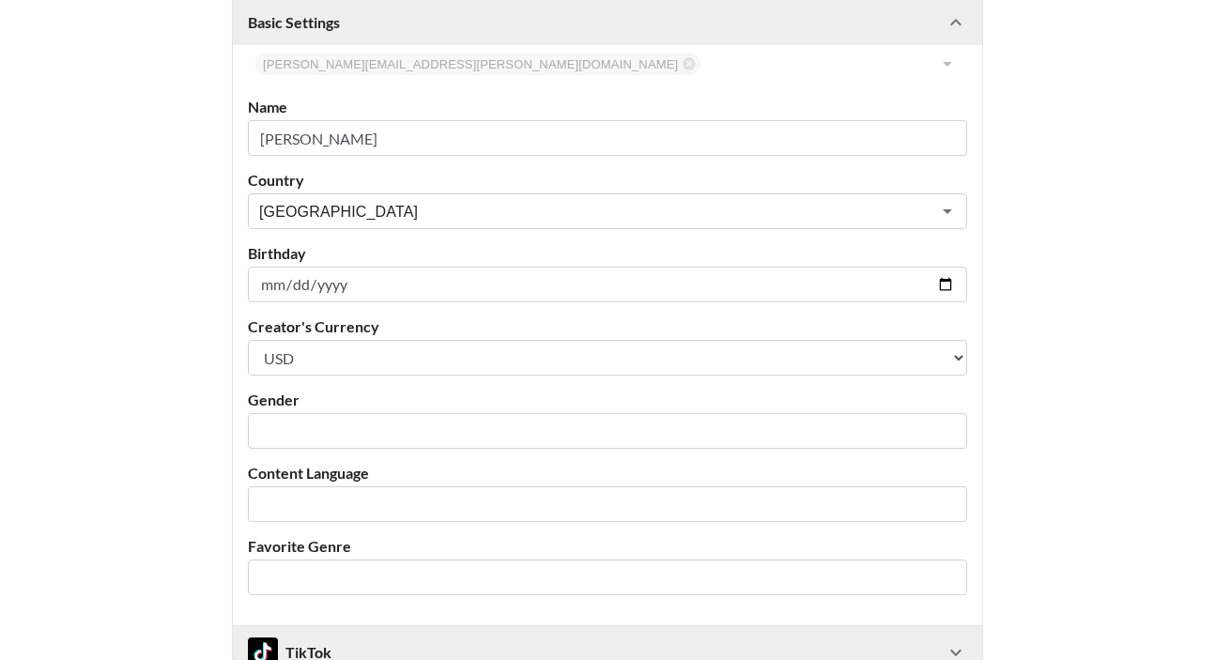
scroll to position [255, 0]
click at [724, 420] on input "text" at bounding box center [595, 431] width 672 height 22
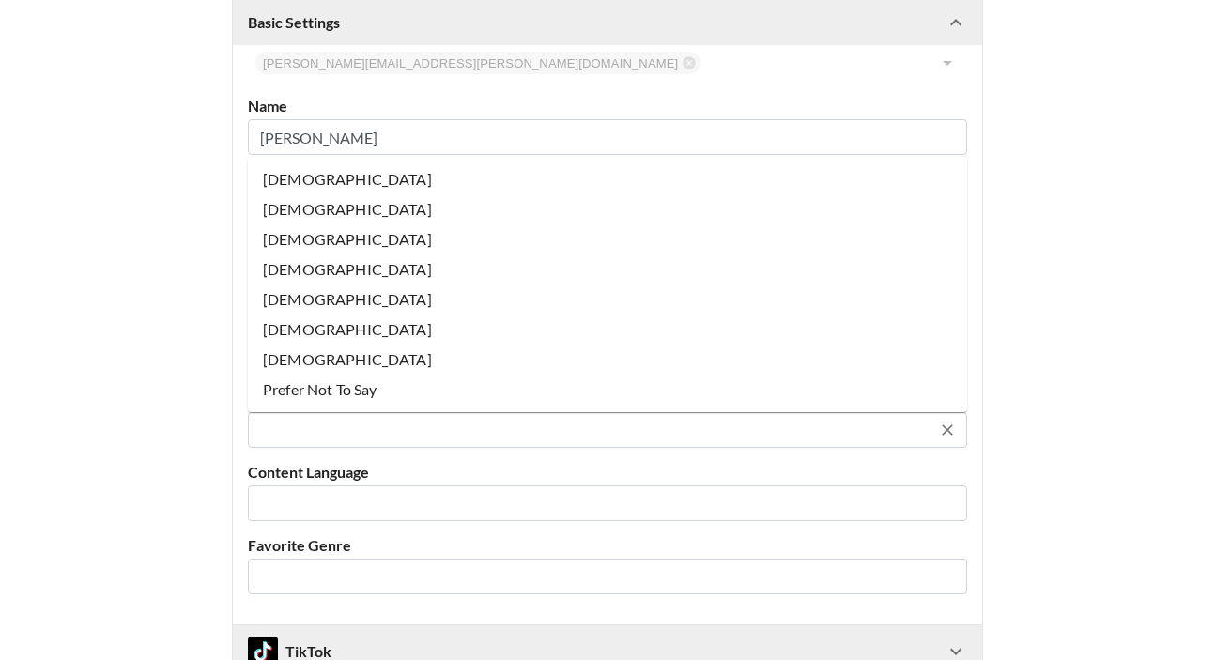
click at [304, 173] on li "Female" at bounding box center [607, 179] width 719 height 30
type input "Female"
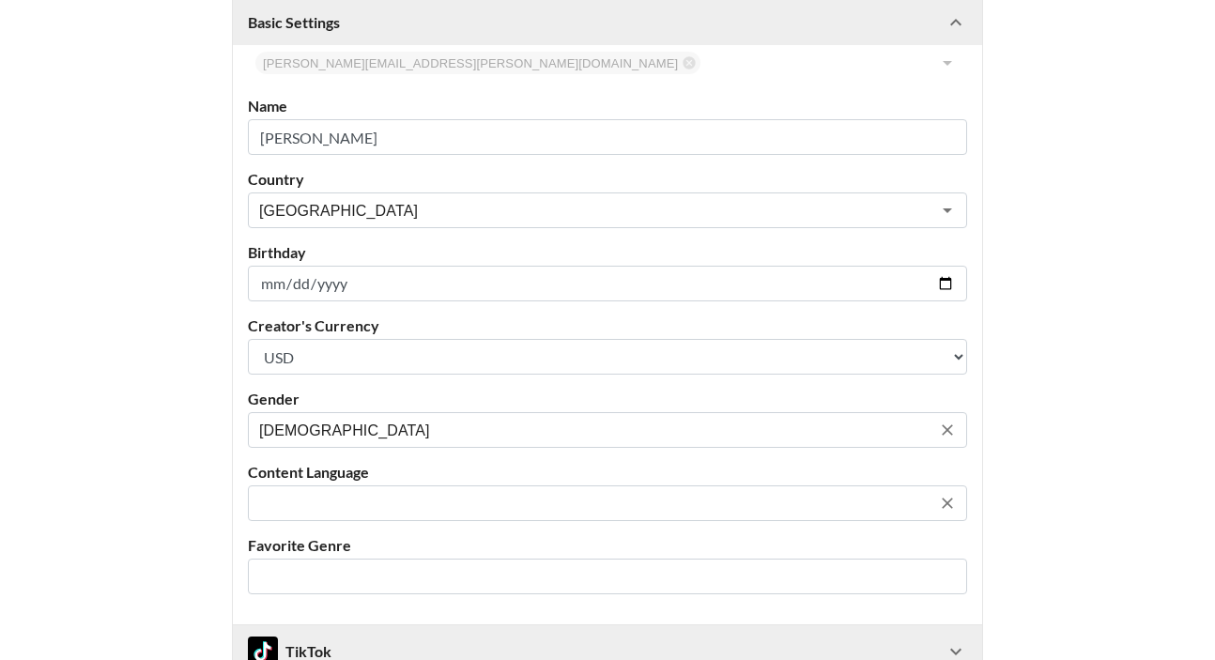
click at [327, 503] on input "text" at bounding box center [595, 504] width 672 height 22
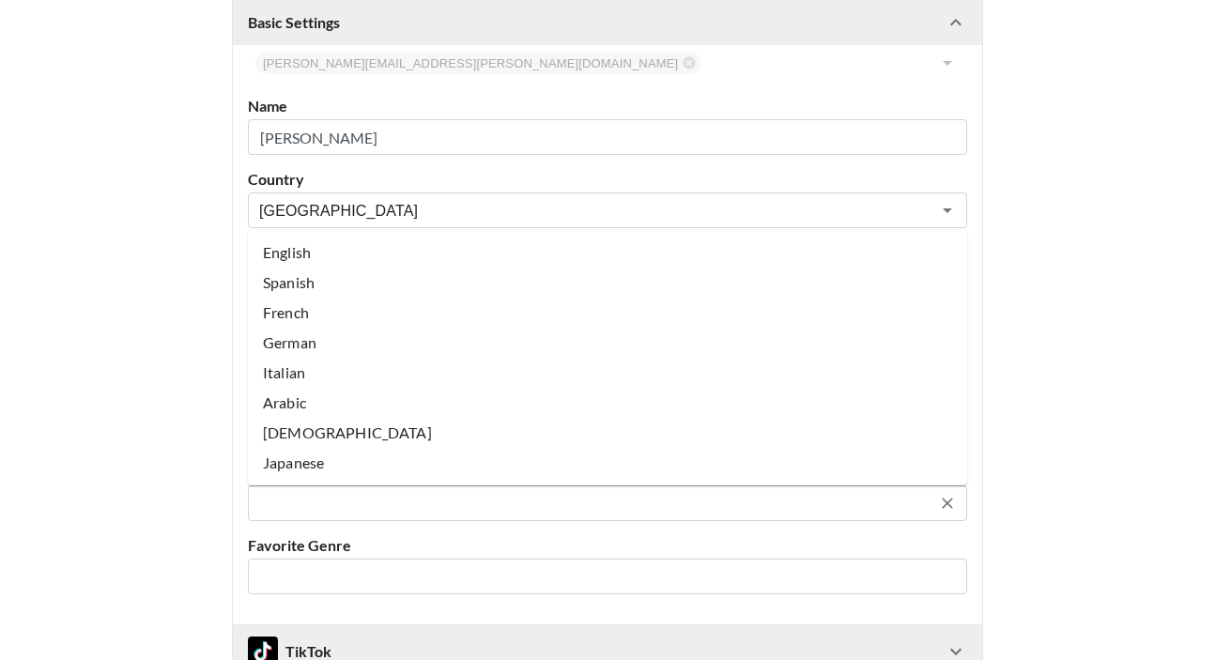
click at [309, 255] on li "English" at bounding box center [607, 253] width 719 height 30
type input "English"
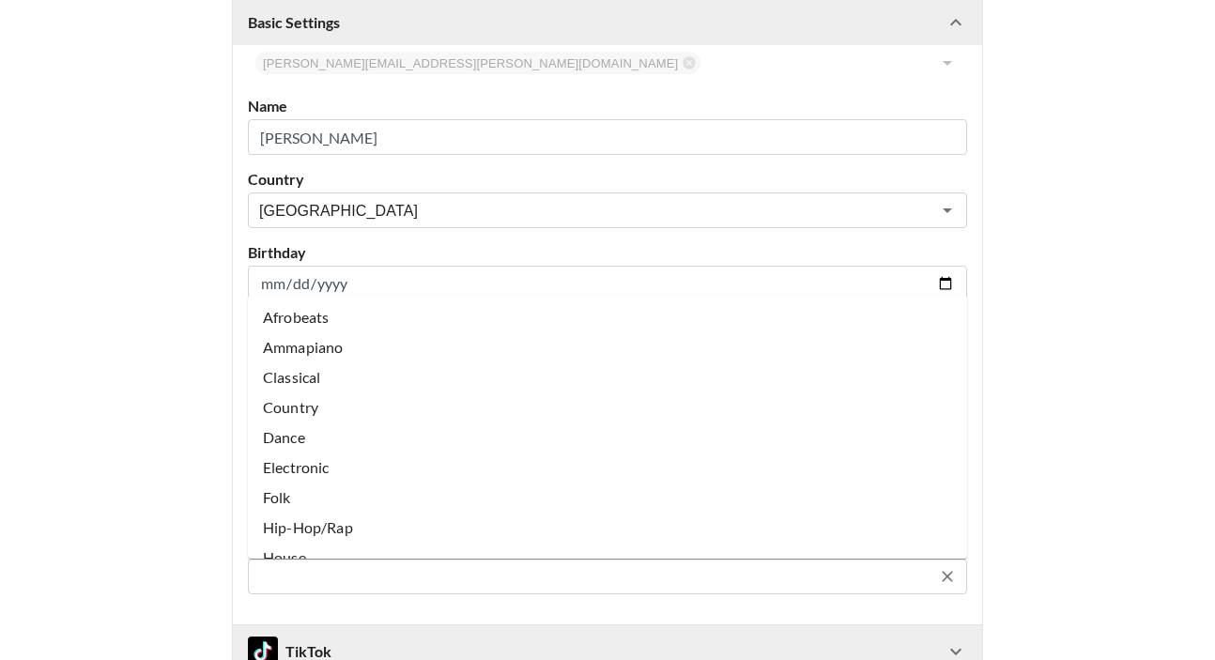
click at [317, 580] on input "text" at bounding box center [595, 577] width 672 height 22
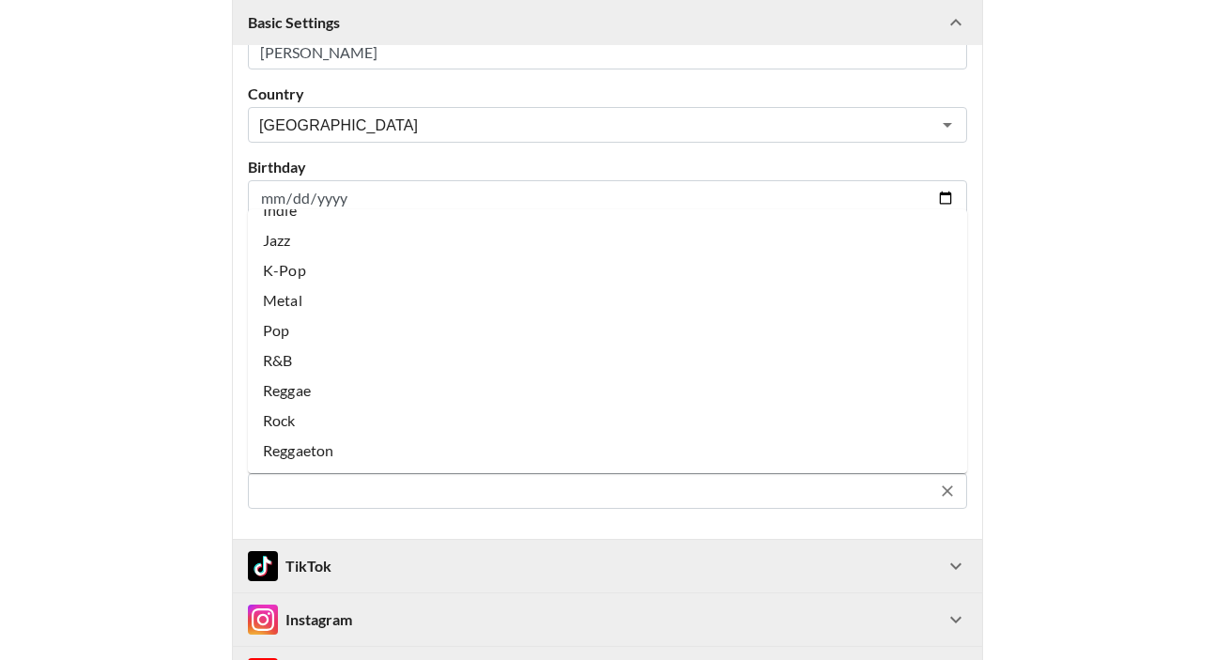
scroll to position [343, 0]
click at [142, 492] on main "@ bintasbudget Your changes have been saved! Basic Settings Airtable ID: recmpF…" at bounding box center [607, 245] width 1185 height 1117
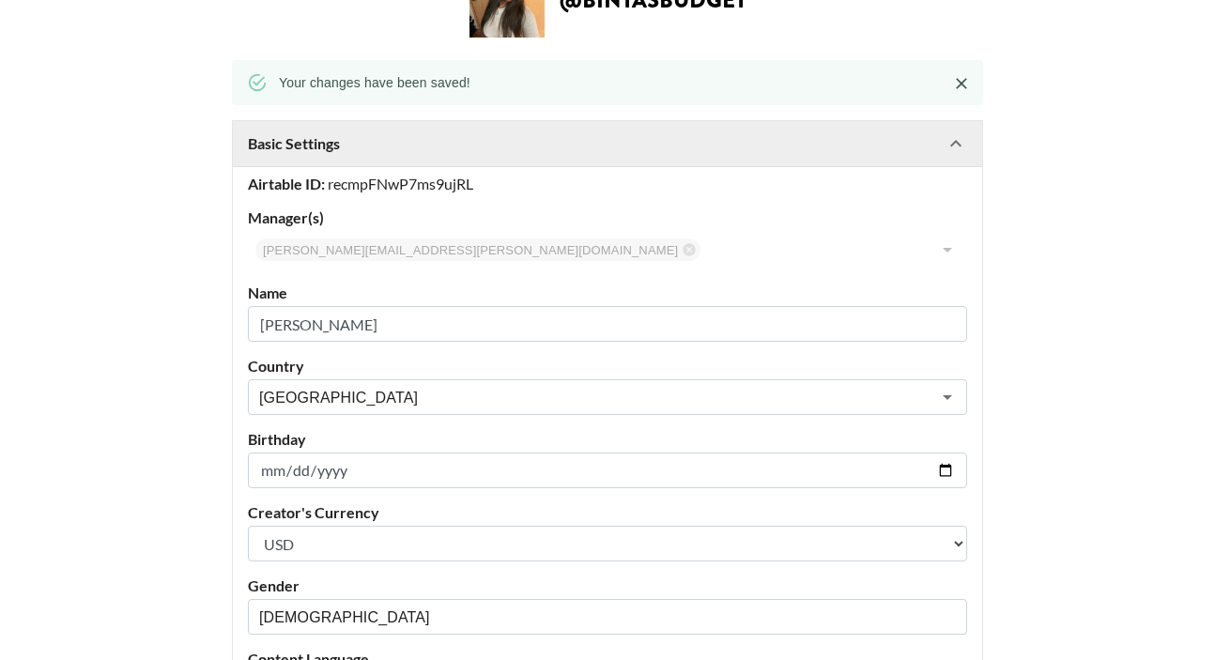
scroll to position [56, 0]
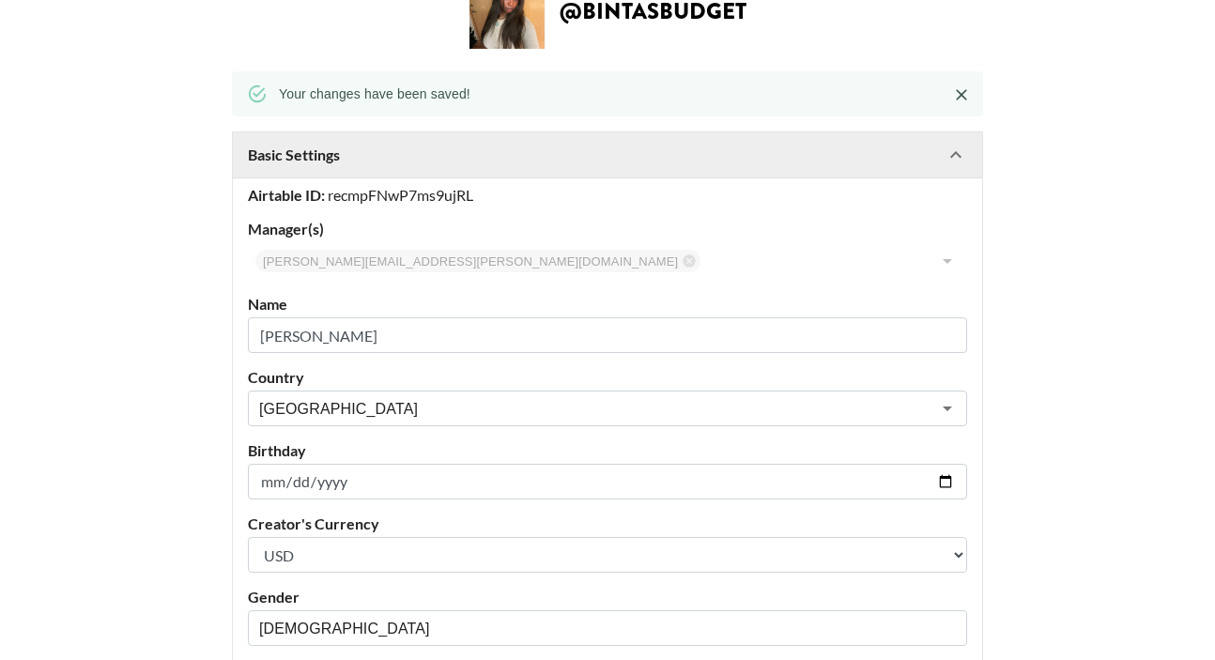
click at [948, 158] on icon at bounding box center [956, 155] width 23 height 23
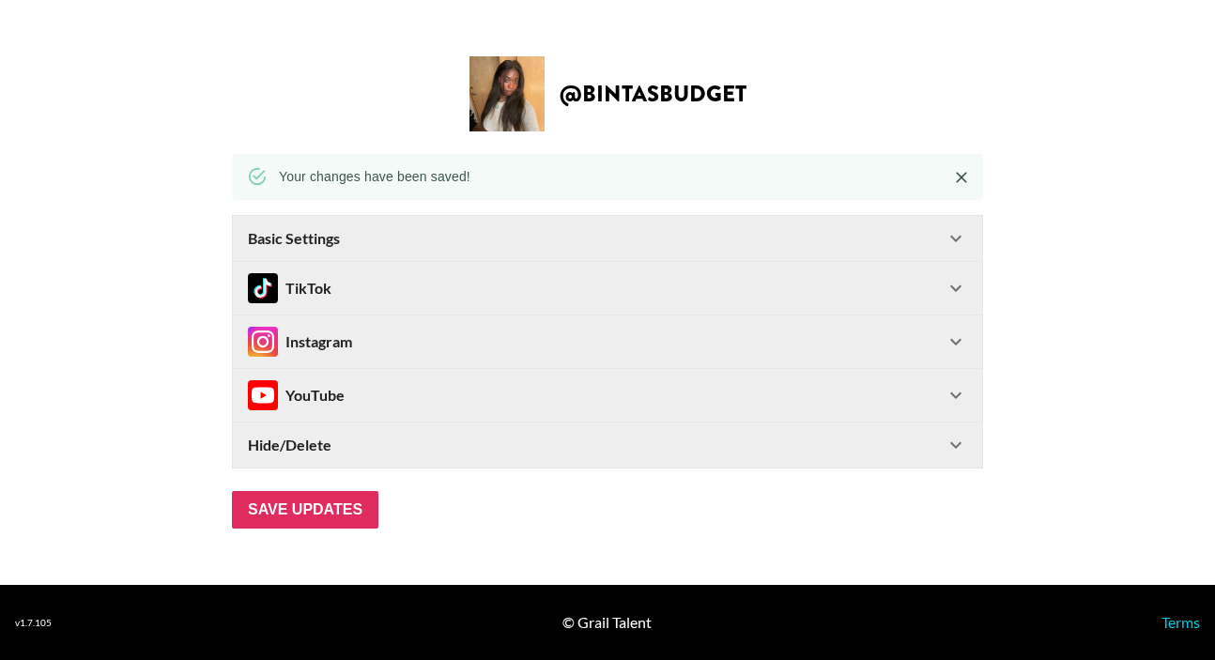
scroll to position [0, 0]
click at [303, 504] on input "Save Updates" at bounding box center [305, 510] width 147 height 38
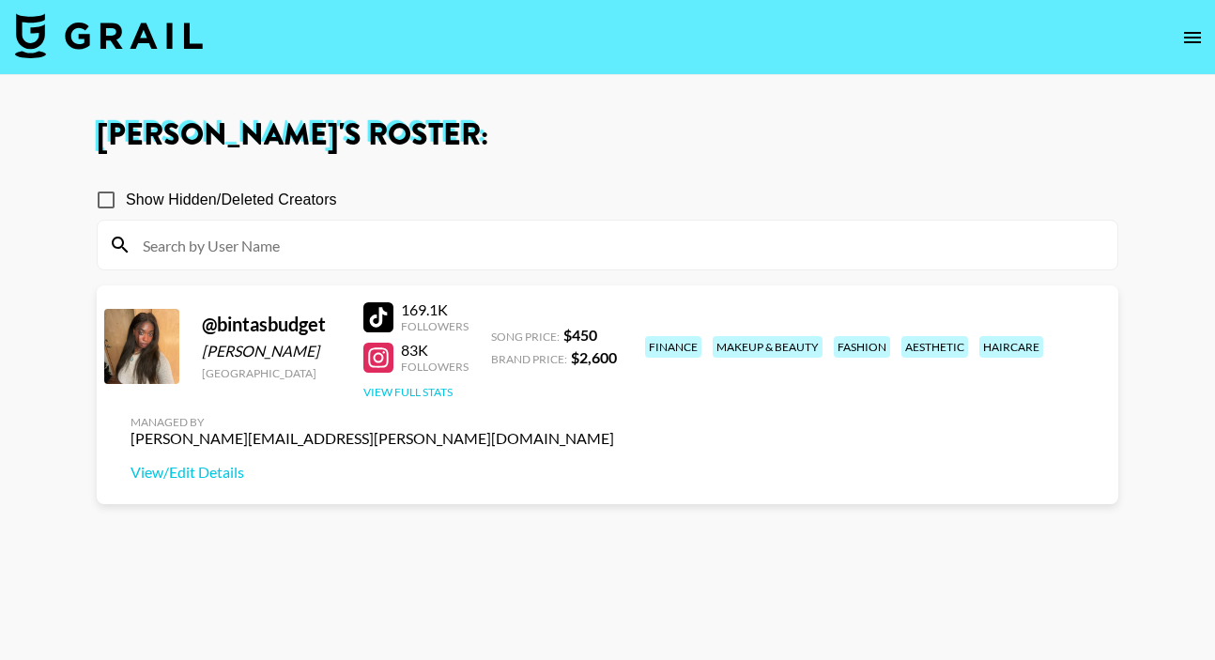
click at [395, 393] on button "View Full Stats" at bounding box center [407, 392] width 89 height 14
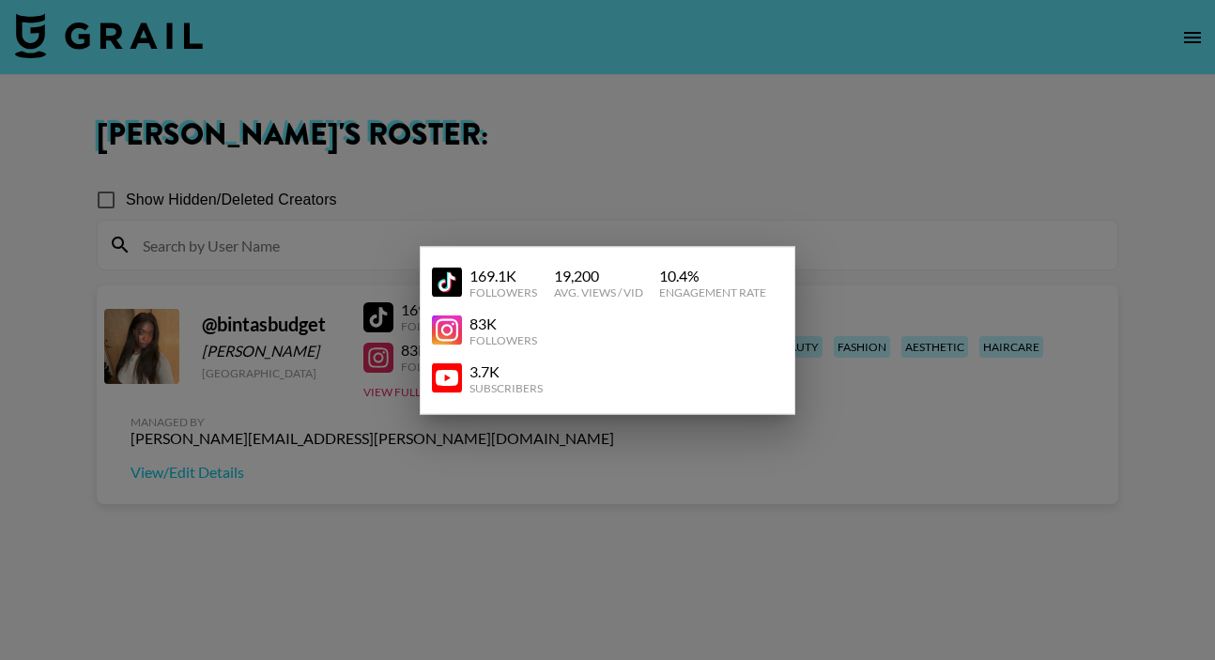
click at [686, 189] on div at bounding box center [607, 330] width 1215 height 660
